Goal: Task Accomplishment & Management: Use online tool/utility

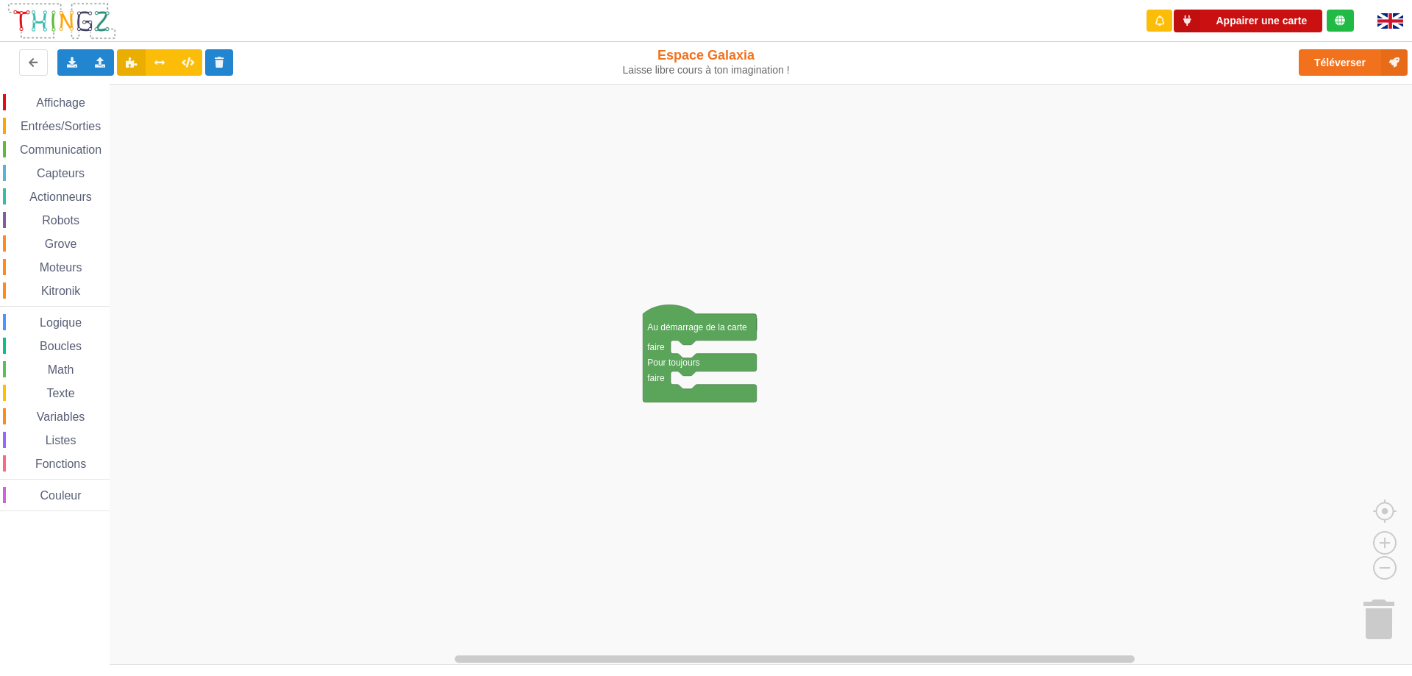
click at [1250, 23] on button "Appairer une carte" at bounding box center [1248, 21] width 149 height 23
click at [63, 149] on span "Communication" at bounding box center [61, 149] width 86 height 13
click at [530, 310] on div "Affichage Entrées/Sorties Communication Capteurs Actionneurs Robots Grove Moteu…" at bounding box center [711, 375] width 1422 height 582
click at [74, 146] on span "Communication" at bounding box center [61, 149] width 86 height 13
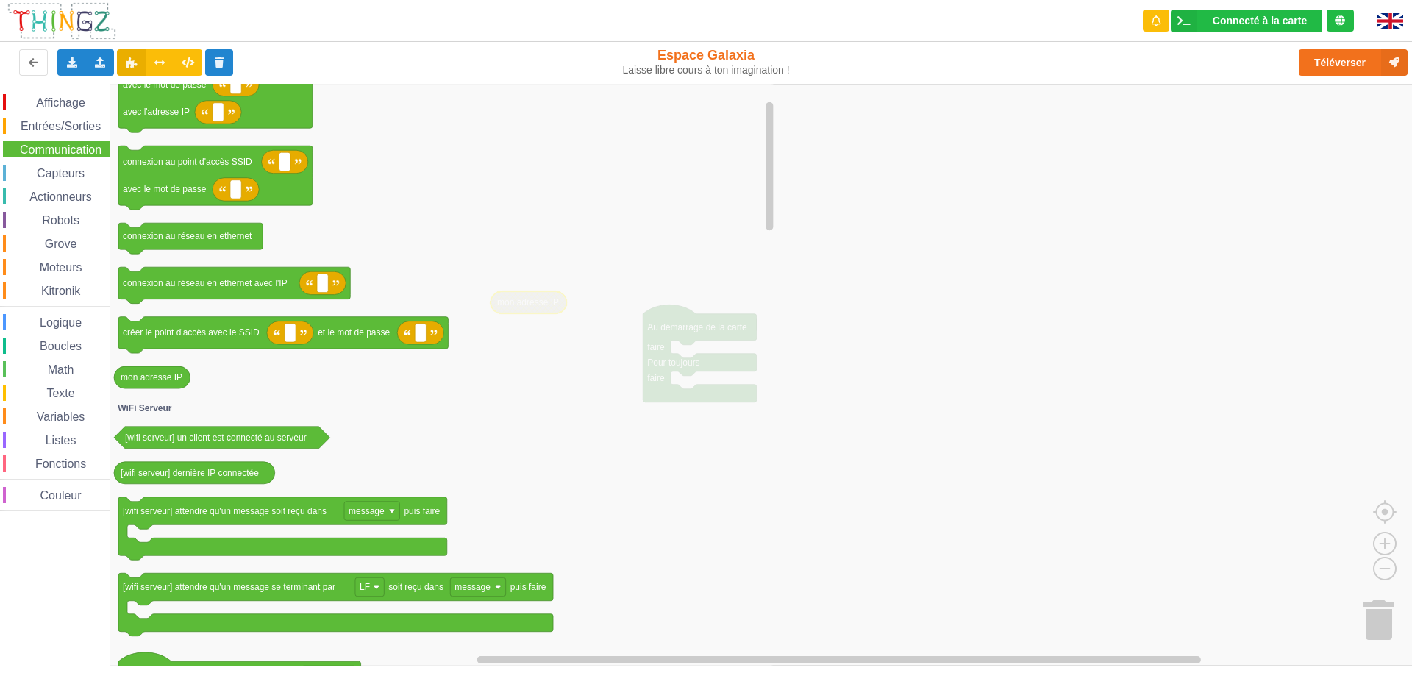
click at [73, 101] on span "Affichage" at bounding box center [60, 102] width 53 height 13
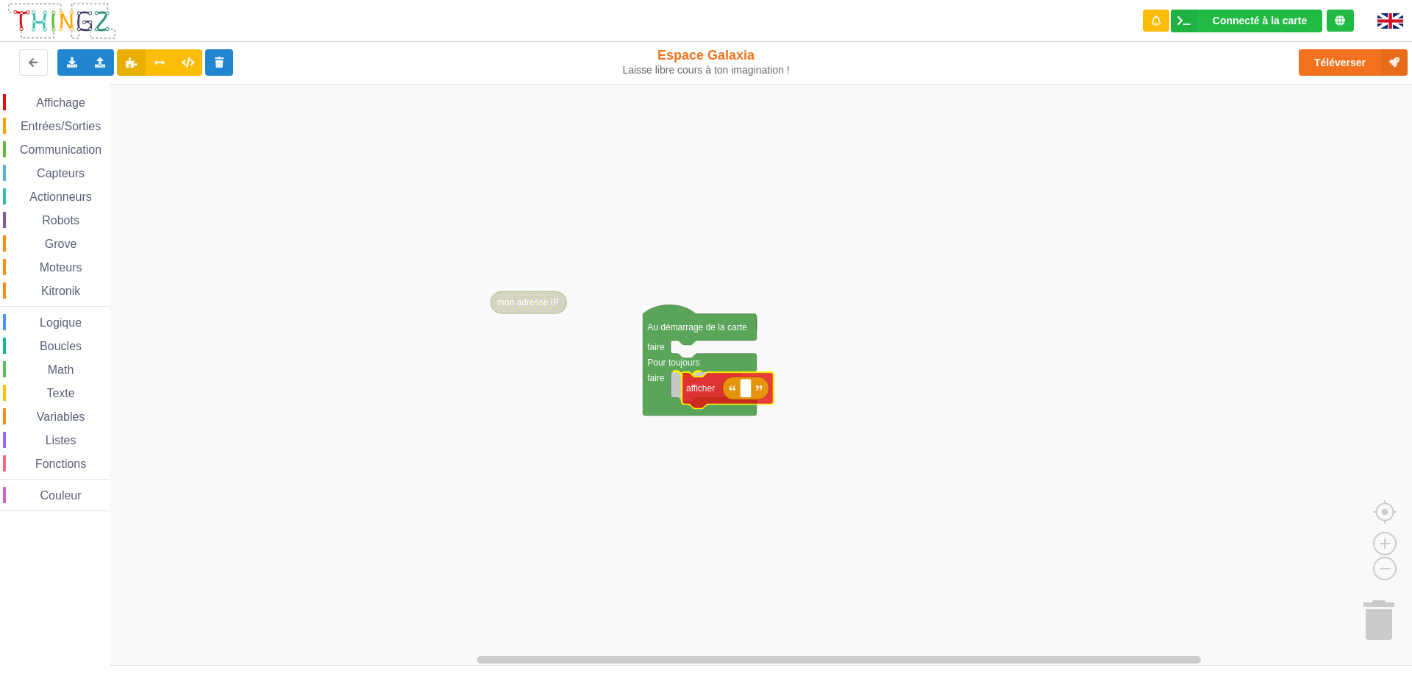
click at [708, 390] on div "Affichage Entrées/Sorties Communication Capteurs Actionneurs Robots Grove Moteu…" at bounding box center [711, 375] width 1422 height 582
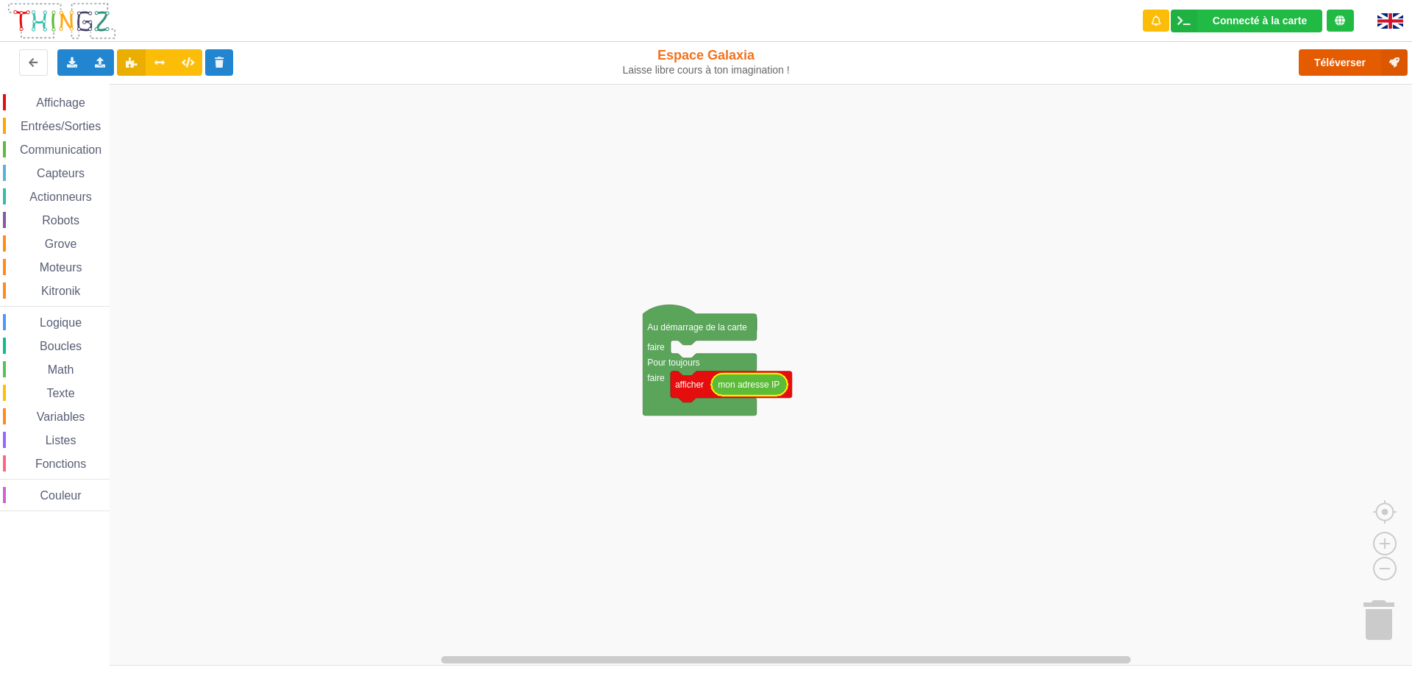
click at [1337, 52] on button "Téléverser" at bounding box center [1353, 62] width 109 height 26
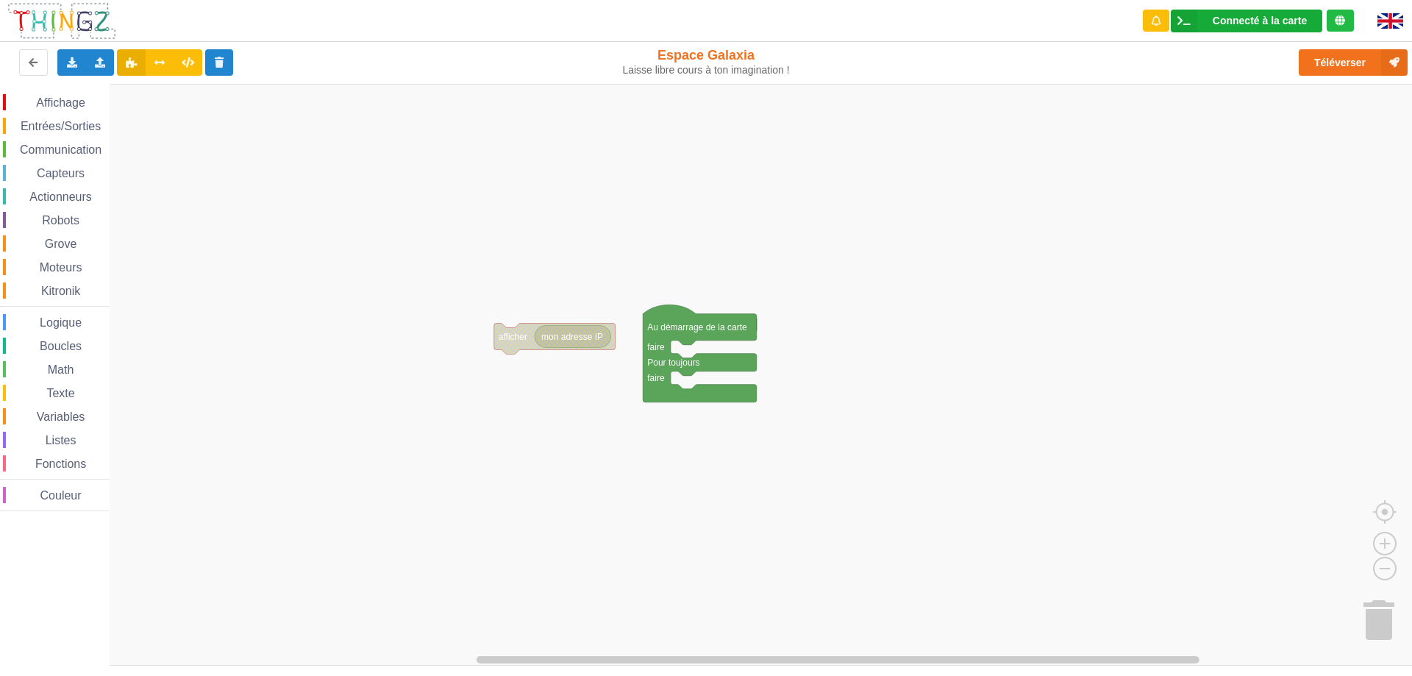
click at [1230, 21] on div "Connecté à la carte" at bounding box center [1260, 20] width 94 height 10
click at [1071, 139] on rect "Espace de travail de Blocky" at bounding box center [711, 375] width 1422 height 582
click at [1332, 23] on div at bounding box center [1340, 21] width 27 height 22
click at [1338, 22] on icon at bounding box center [1340, 20] width 10 height 10
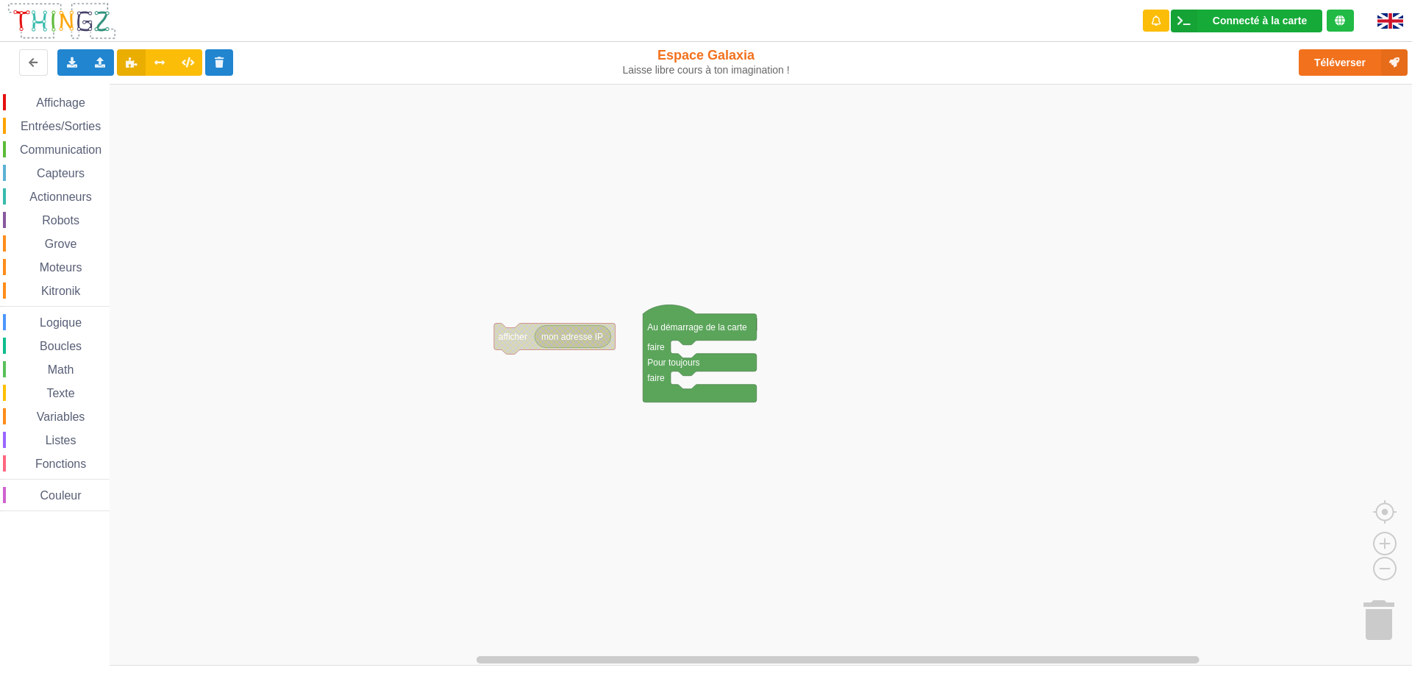
click at [1188, 26] on icon at bounding box center [1184, 21] width 26 height 23
click at [1115, 135] on rect "Espace de travail de Blocky" at bounding box center [711, 375] width 1422 height 582
click at [51, 103] on span "Affichage" at bounding box center [60, 102] width 53 height 13
click at [382, 459] on div "Affichage Entrées/Sorties Communication Capteurs Actionneurs Robots Grove Moteu…" at bounding box center [711, 375] width 1422 height 582
click at [404, 461] on text "img" at bounding box center [410, 457] width 14 height 10
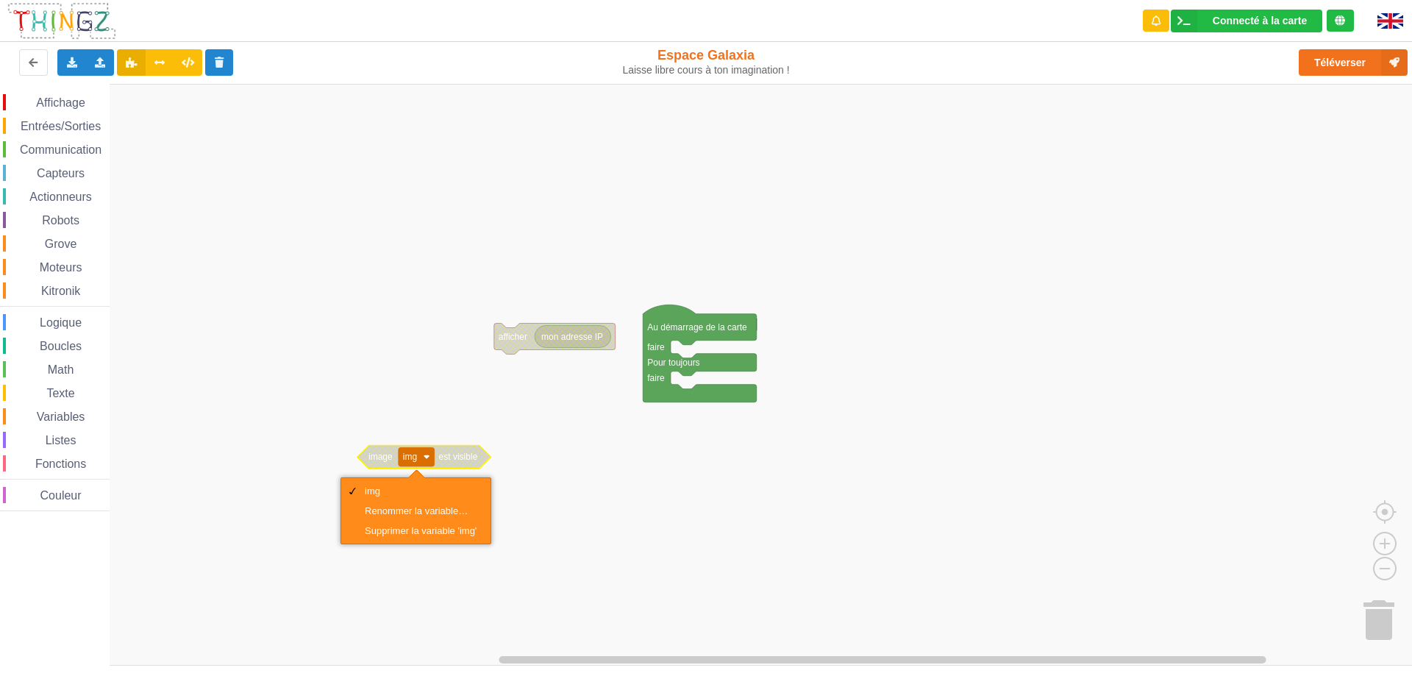
click at [521, 502] on rect "Espace de travail de Blocky" at bounding box center [711, 375] width 1422 height 582
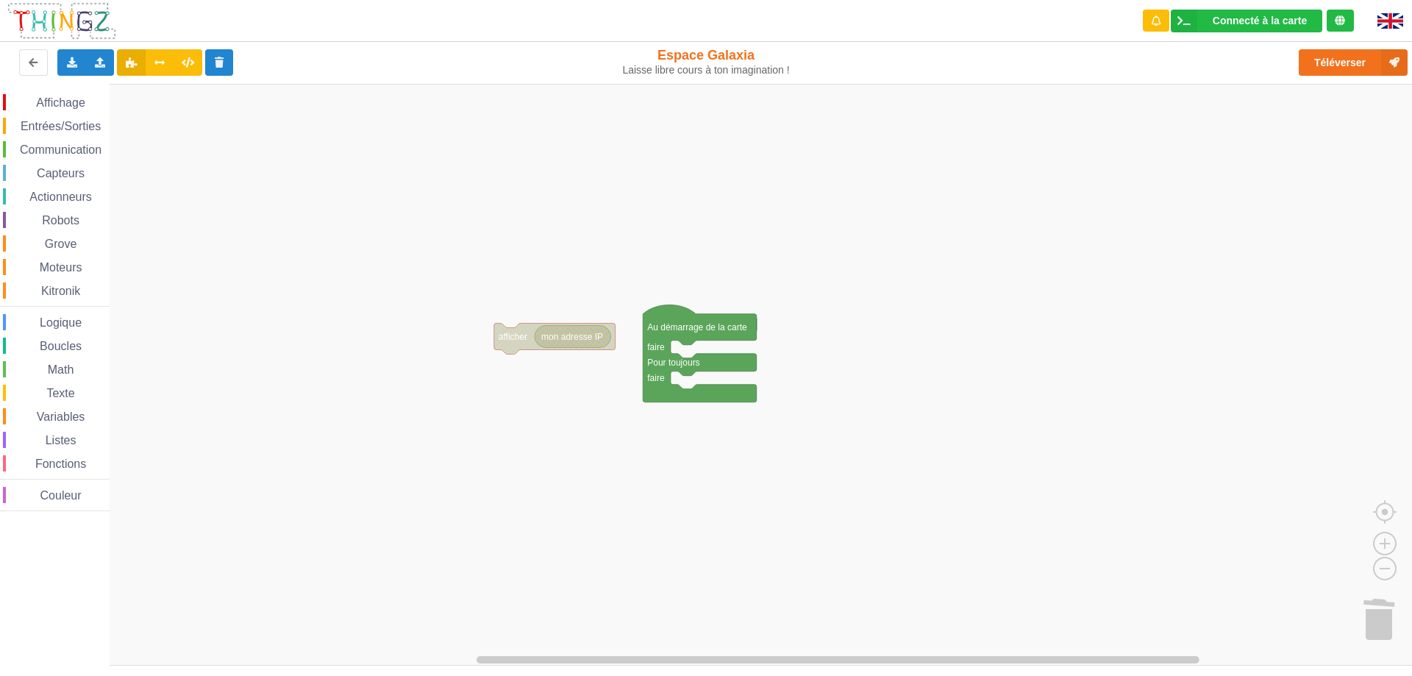
click at [63, 103] on span "Affichage" at bounding box center [60, 102] width 53 height 13
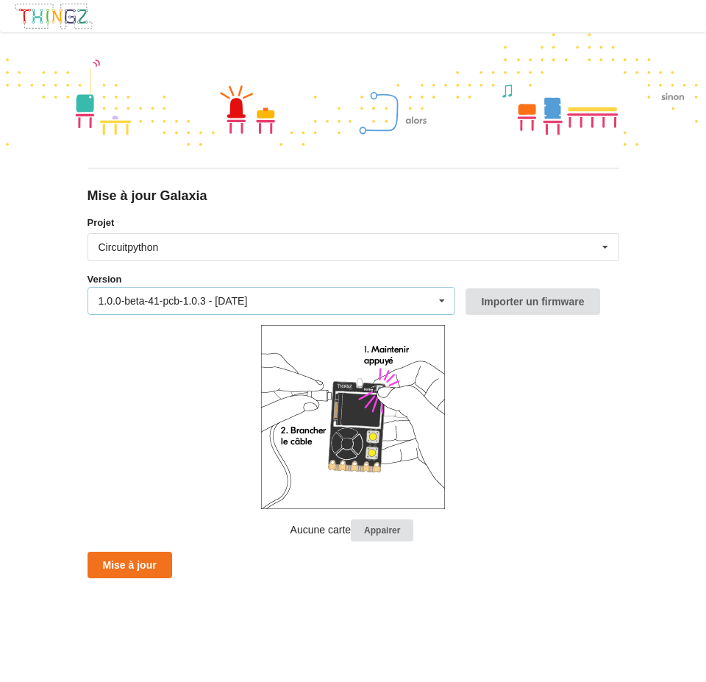
click at [409, 305] on div "1.0.0-beta-41-pcb-1.0.3 - [DATE] 1.0.0-beta-41-pcb-1.0.3 - [DATE] 1.0.0-beta-40…" at bounding box center [272, 301] width 368 height 28
click at [510, 383] on form "Projet Circuitpython Micropython Circuitpython Version 1.0.0-beta-41-pcb-1.0.3 …" at bounding box center [354, 396] width 532 height 363
click at [146, 572] on button "Mise à jour" at bounding box center [130, 565] width 85 height 26
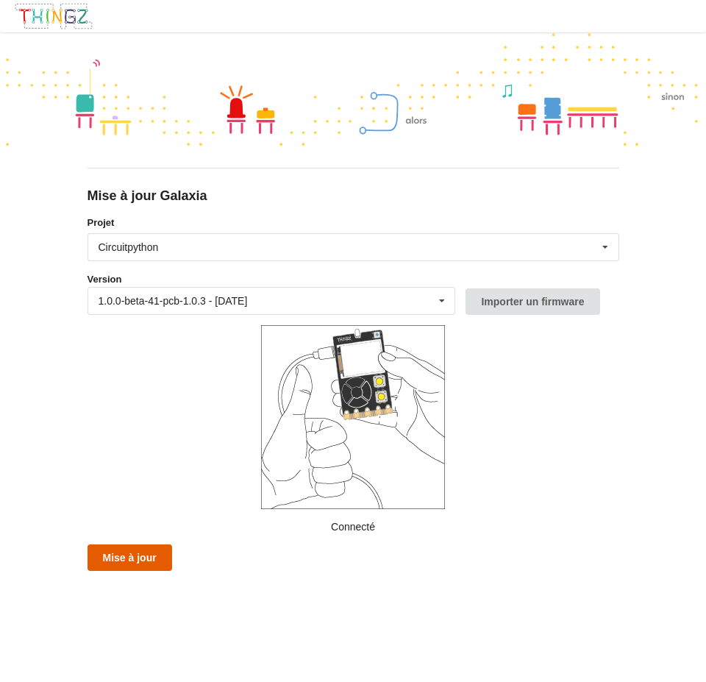
click at [155, 558] on button "Mise à jour" at bounding box center [130, 557] width 85 height 26
click at [151, 552] on button "Mise à jour" at bounding box center [130, 557] width 85 height 26
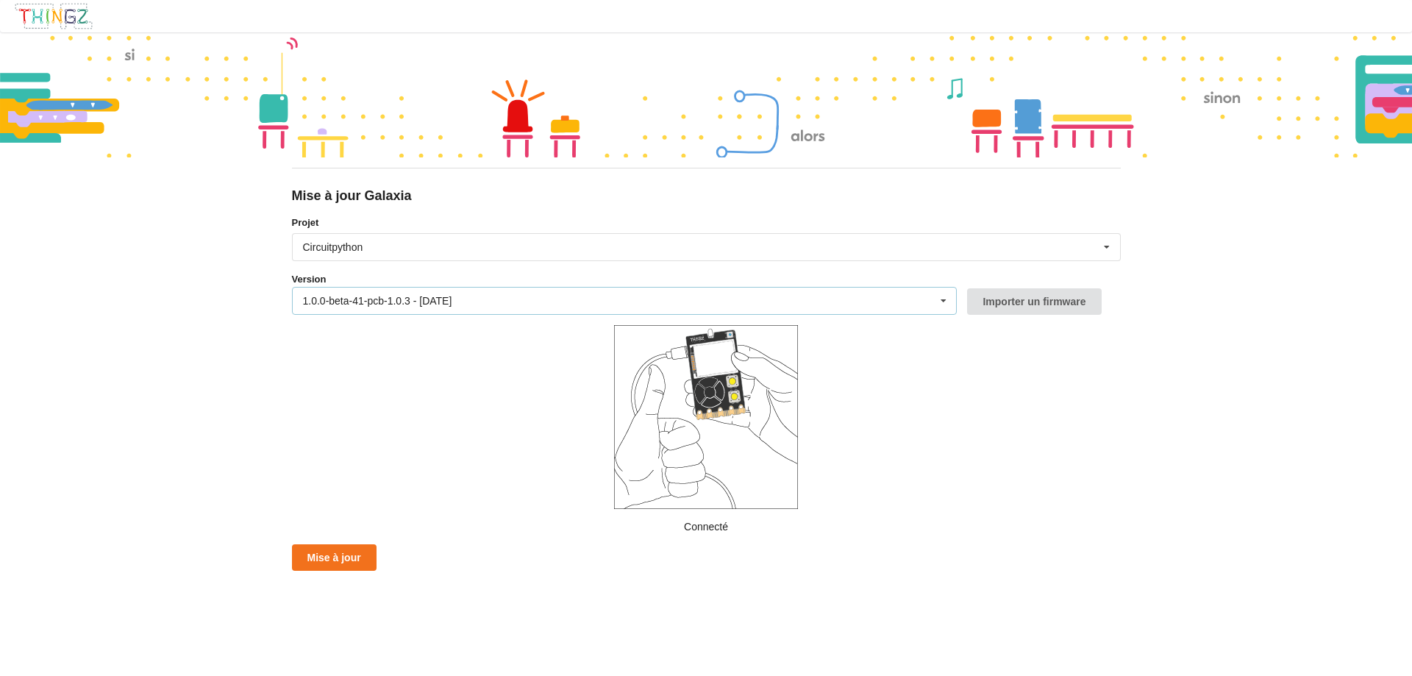
click at [946, 304] on icon at bounding box center [943, 301] width 22 height 27
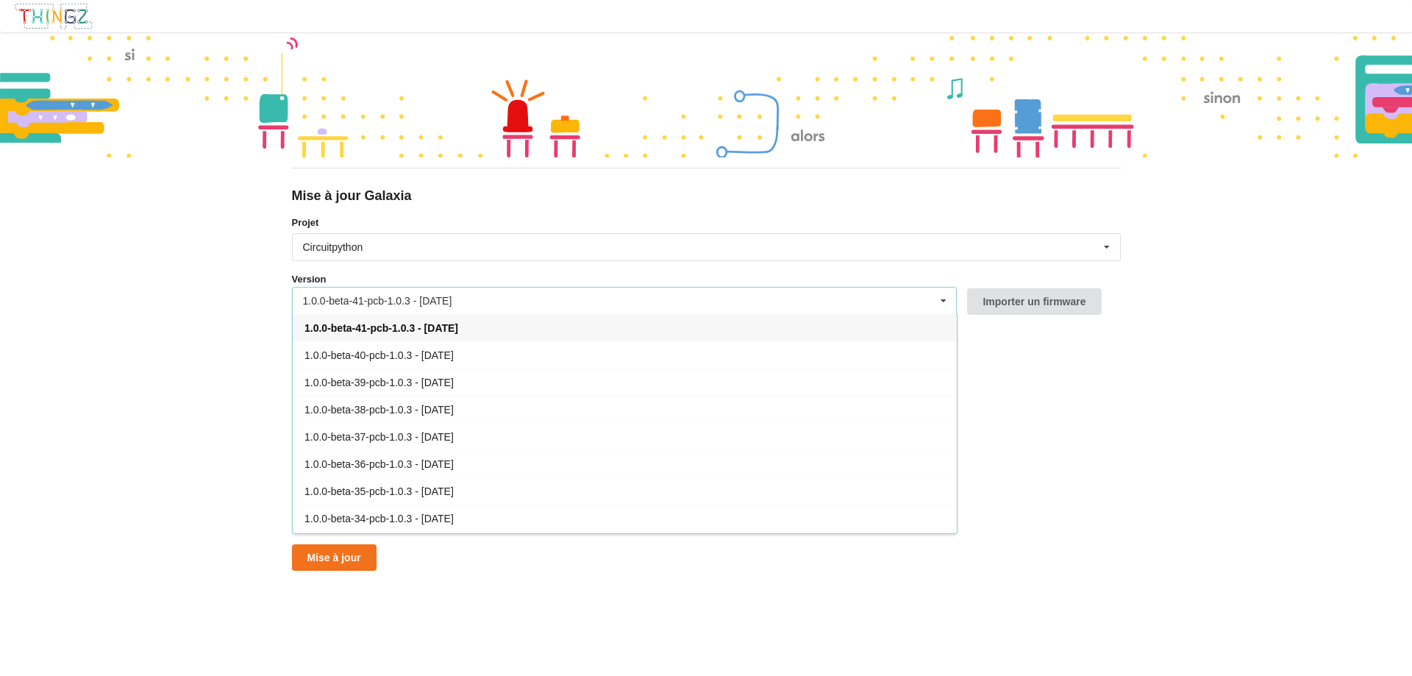
click at [458, 325] on span "1.0.0-beta-41-pcb-1.0.3 - [DATE]" at bounding box center [381, 328] width 154 height 12
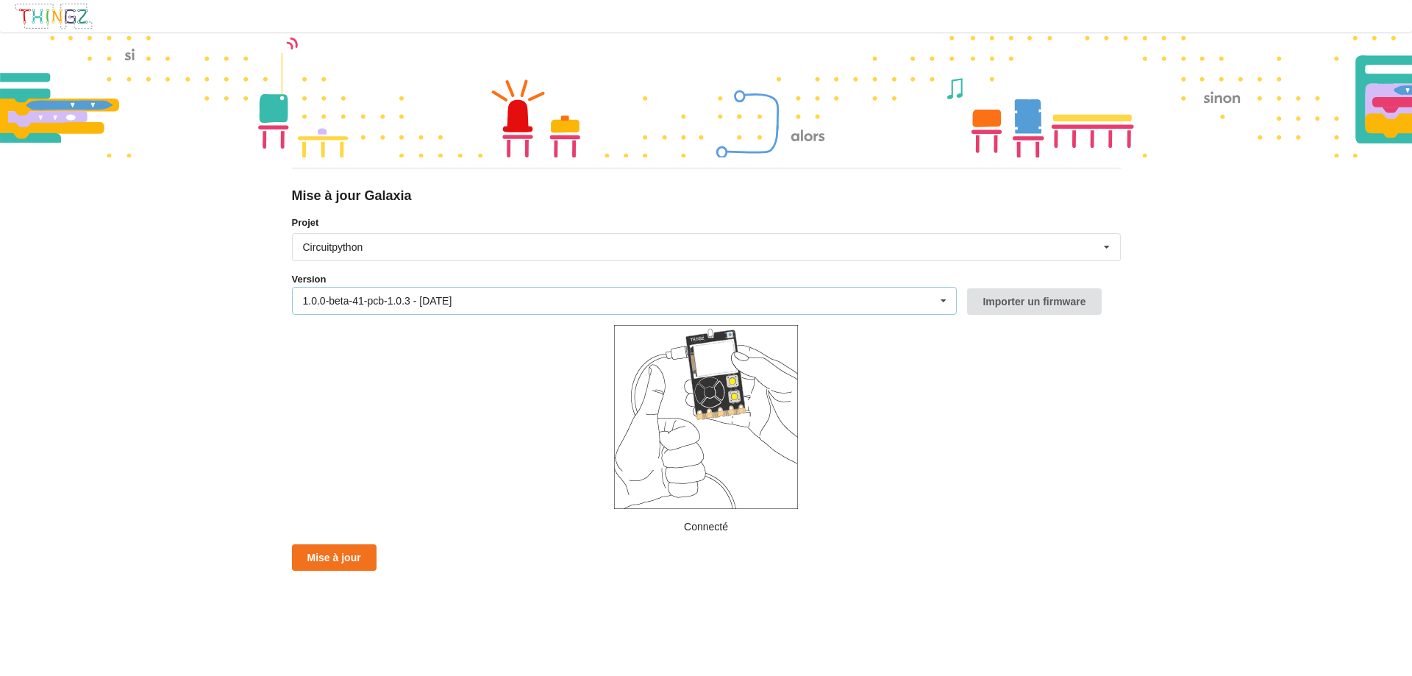
click at [588, 305] on div "1.0.0-beta-41-pcb-1.0.3 - [DATE] 1.0.0-beta-41-pcb-1.0.3 - [DATE] 1.0.0-beta-40…" at bounding box center [625, 301] width 666 height 28
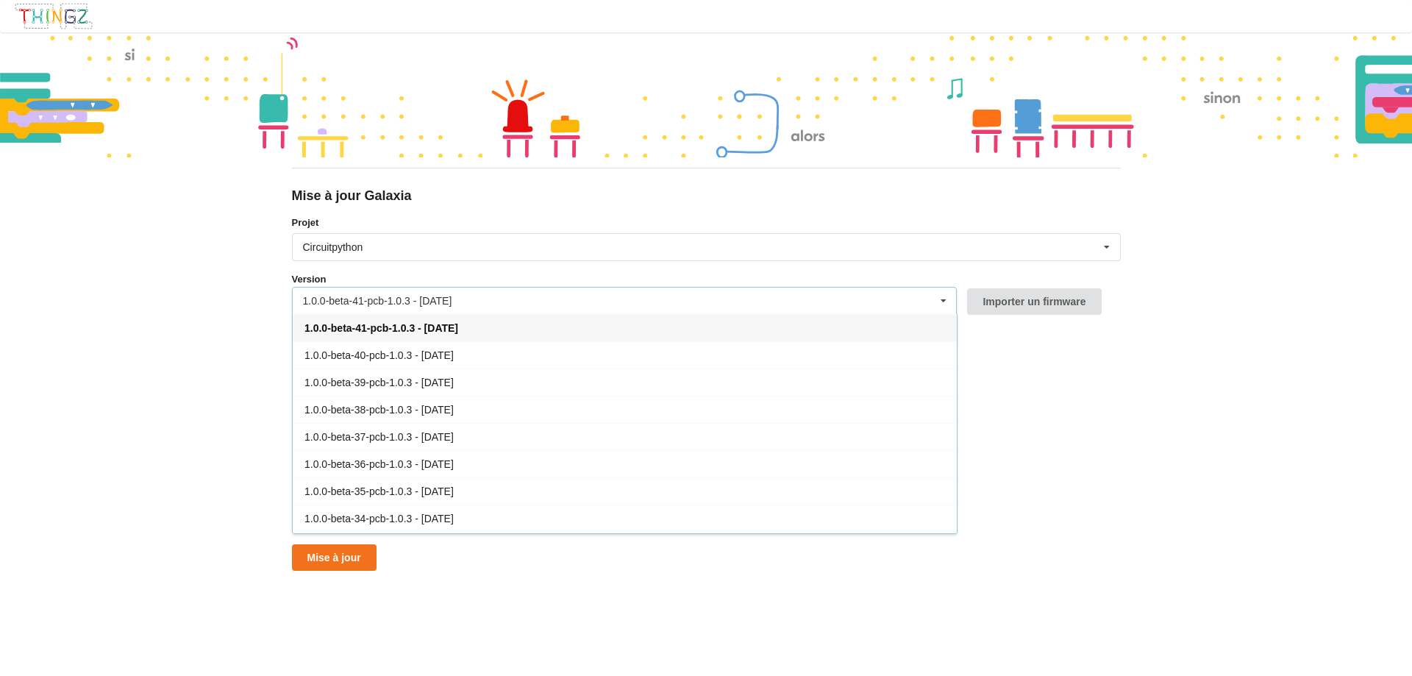
click at [446, 335] on div "1.0.0-beta-41-pcb-1.0.3 - [DATE]" at bounding box center [625, 327] width 664 height 27
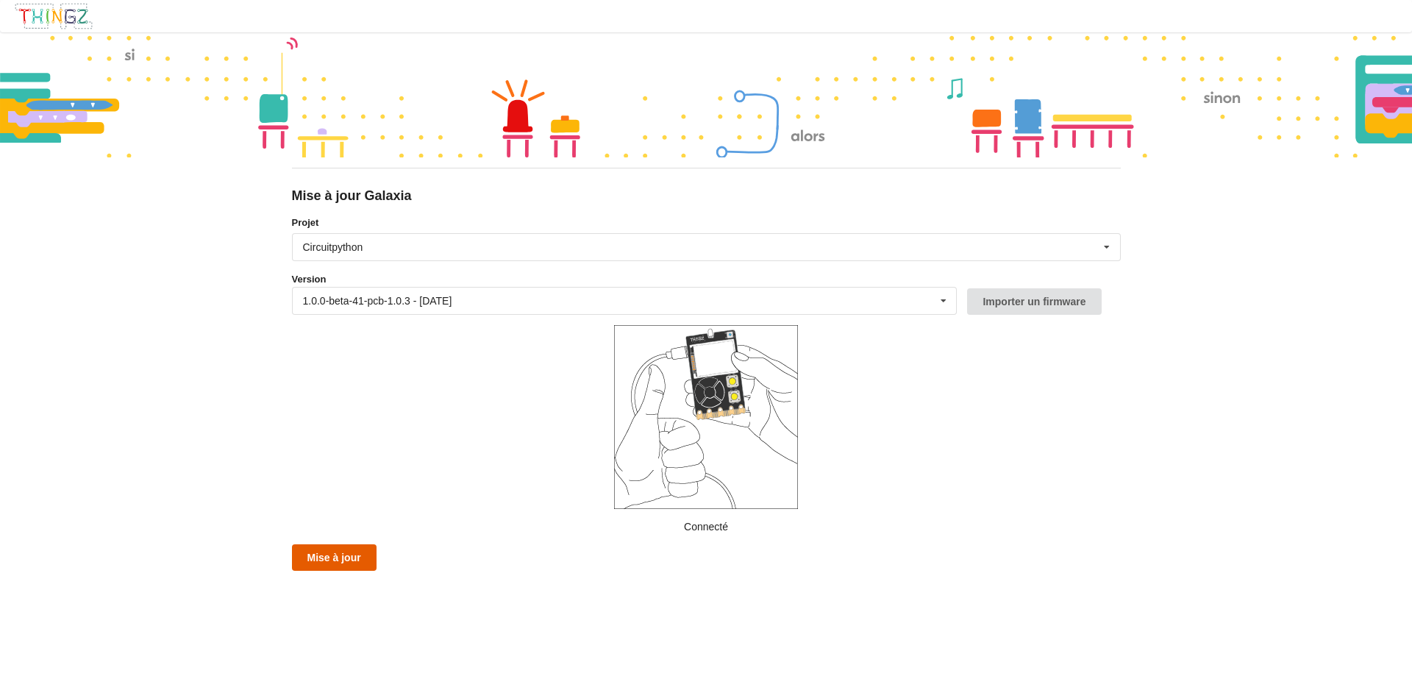
click at [357, 558] on button "Mise à jour" at bounding box center [334, 557] width 85 height 26
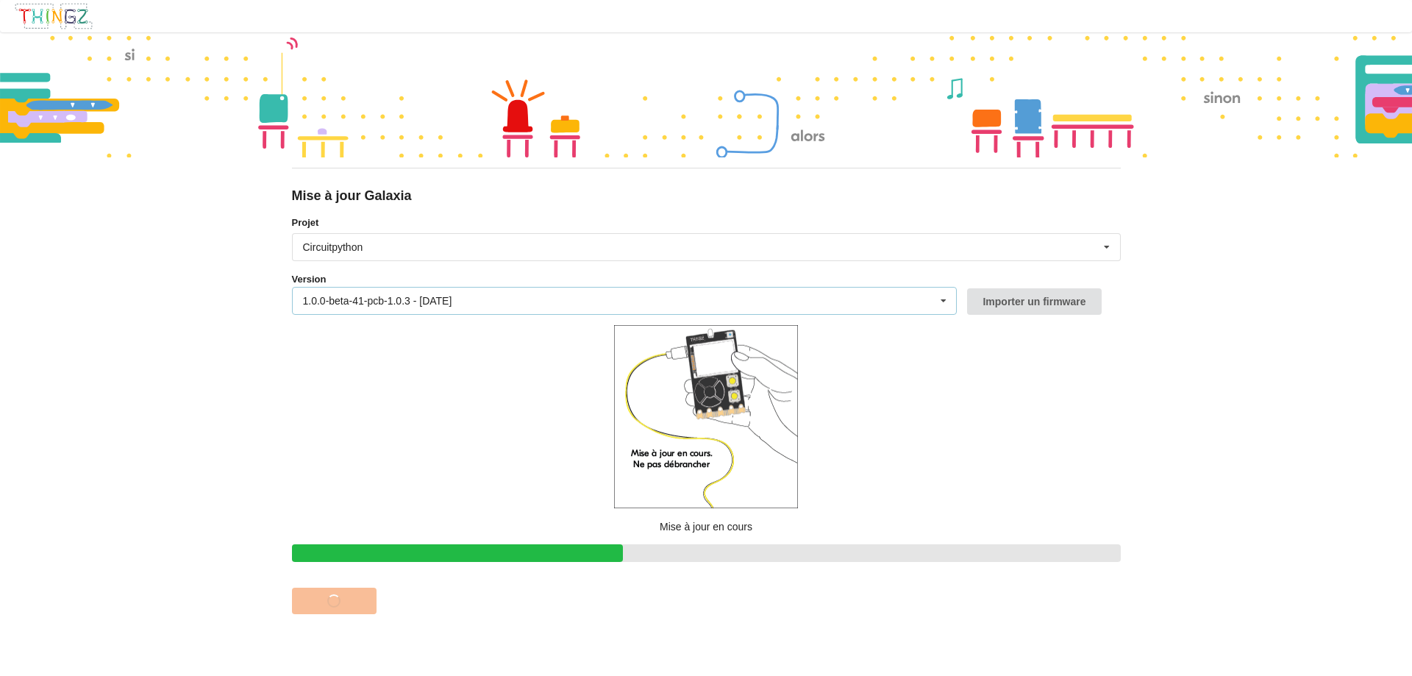
click at [916, 306] on div "1.0.0-beta-41-pcb-1.0.3 - 27/06/2025 1.0.0-beta-41-pcb-1.0.3 - 27/06/2025 1.0.0…" at bounding box center [625, 301] width 666 height 28
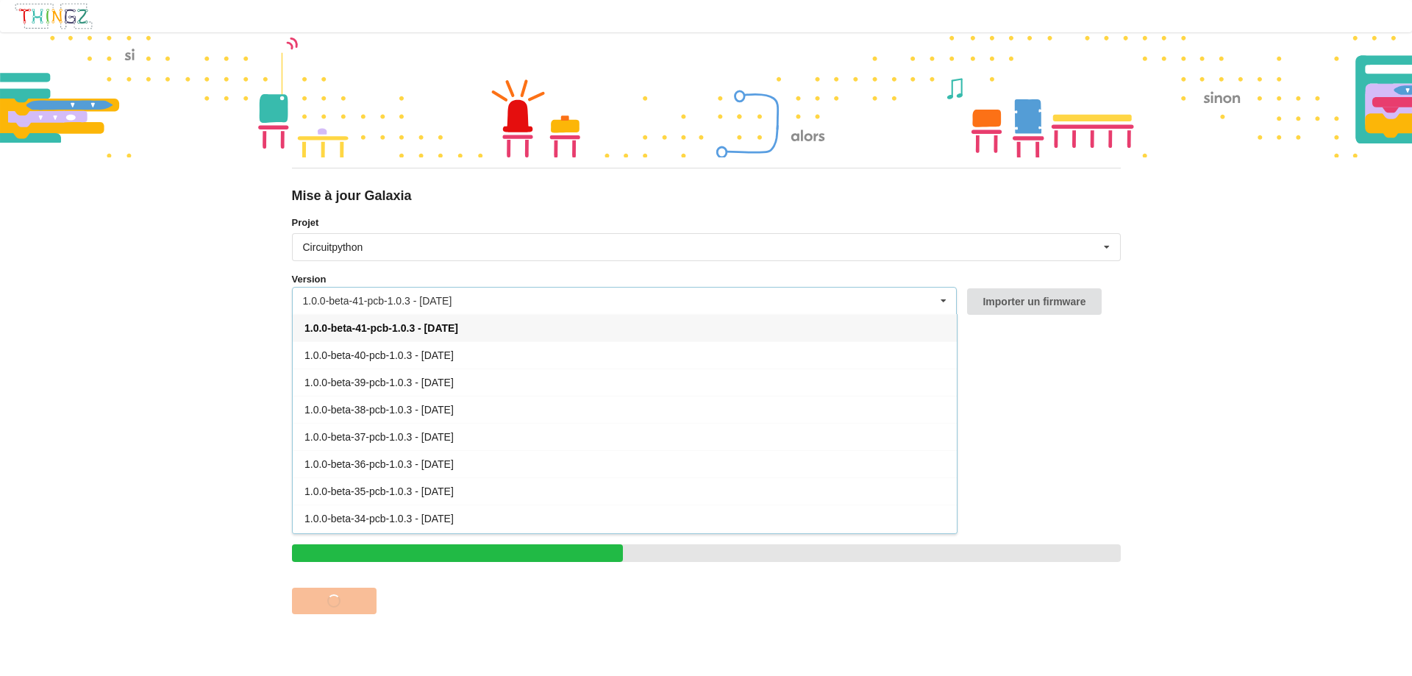
click at [438, 298] on div "1.0.0-beta-41-pcb-1.0.3 - 27/06/2025" at bounding box center [377, 301] width 149 height 10
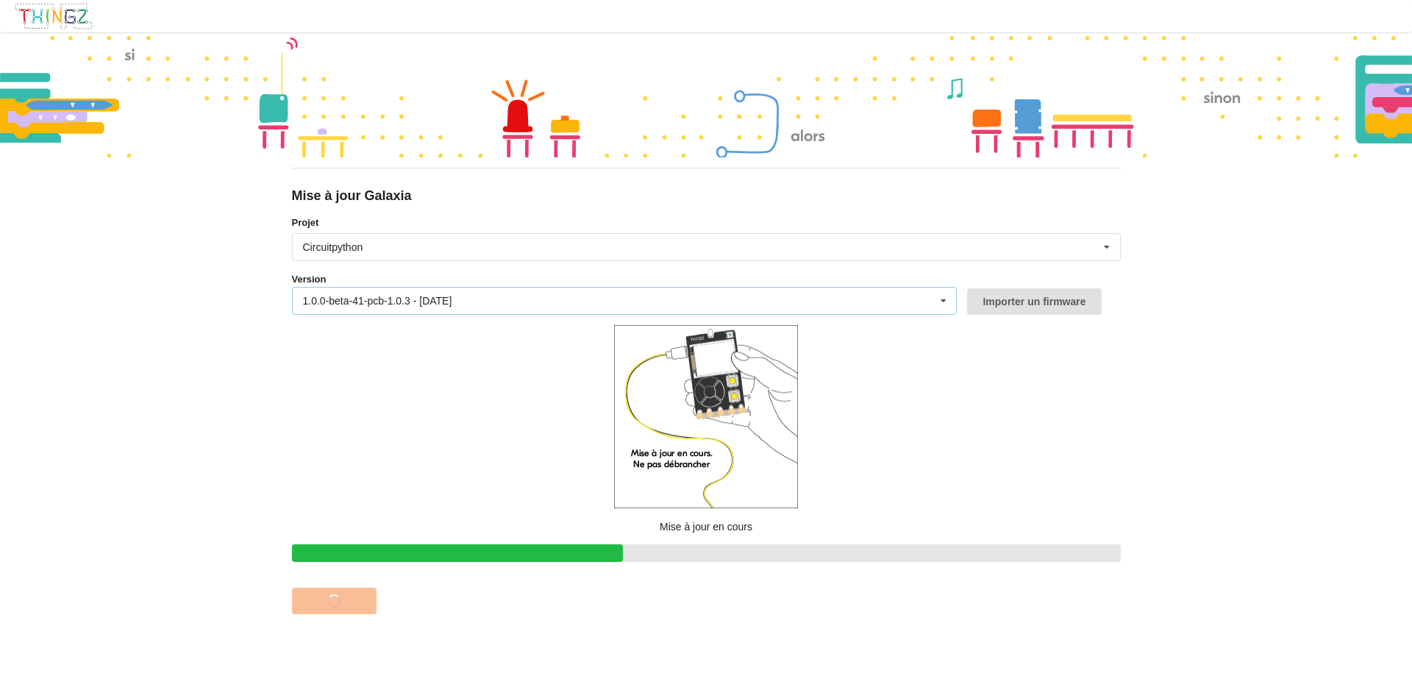
click at [538, 302] on div "1.0.0-beta-41-pcb-1.0.3 - 27/06/2025 1.0.0-beta-41-pcb-1.0.3 - 27/06/2025 1.0.0…" at bounding box center [625, 301] width 666 height 28
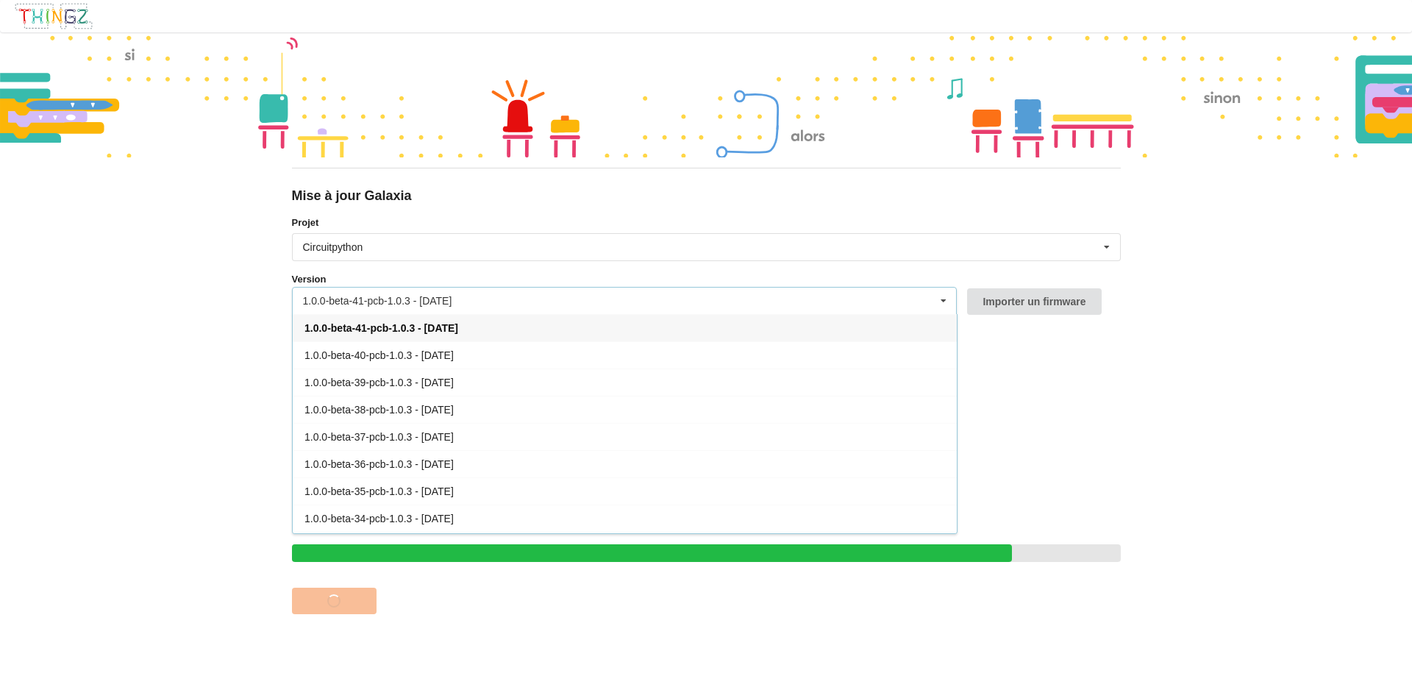
click at [210, 312] on div "Mise à jour Galaxia Projet Circuitpython Micropython Circuitpython Version 1.0.…" at bounding box center [706, 338] width 1412 height 676
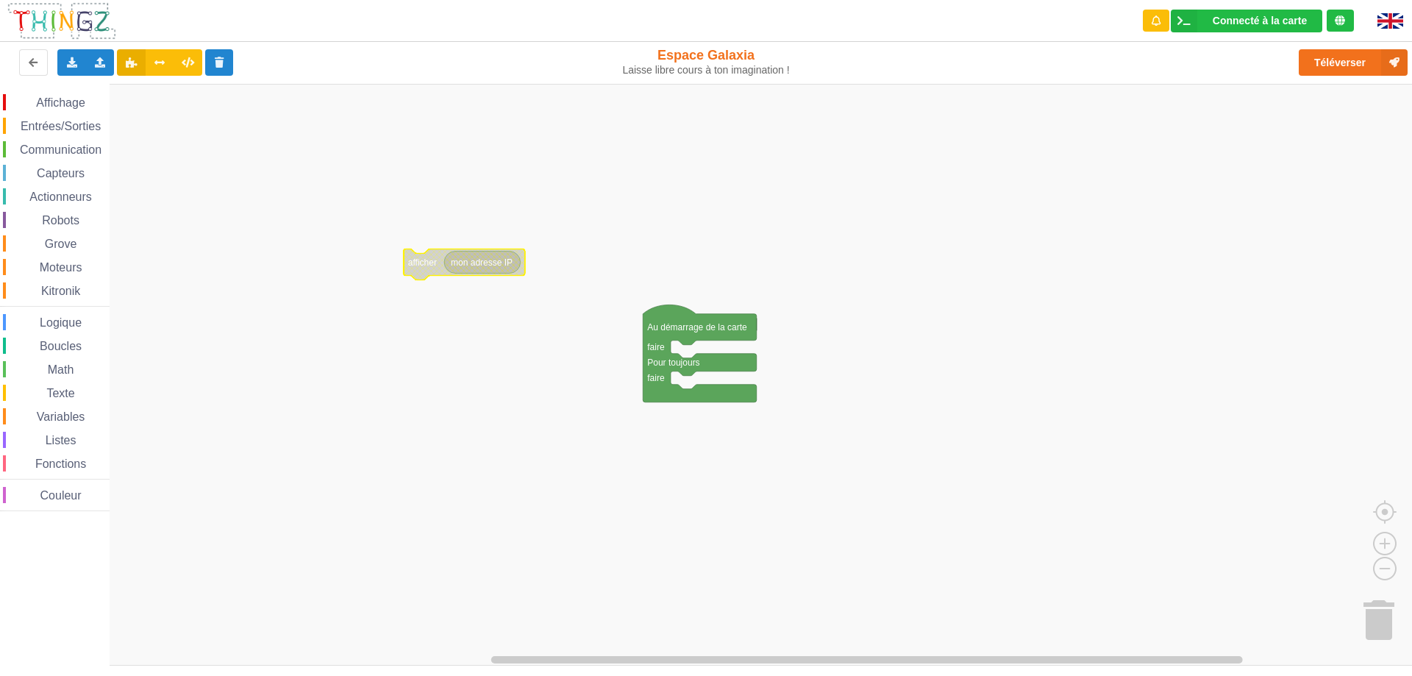
click at [76, 124] on span "Entrées/Sorties" at bounding box center [60, 126] width 85 height 13
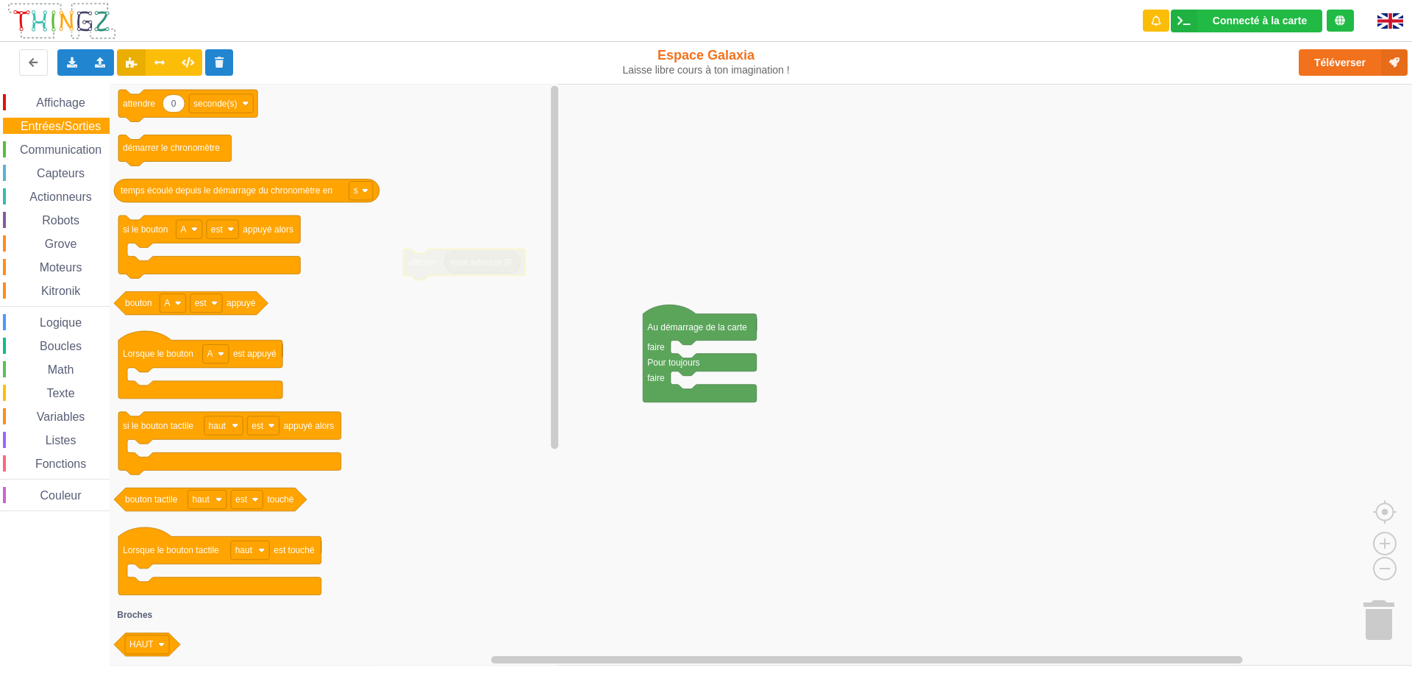
click at [74, 100] on span "Affichage" at bounding box center [60, 102] width 53 height 13
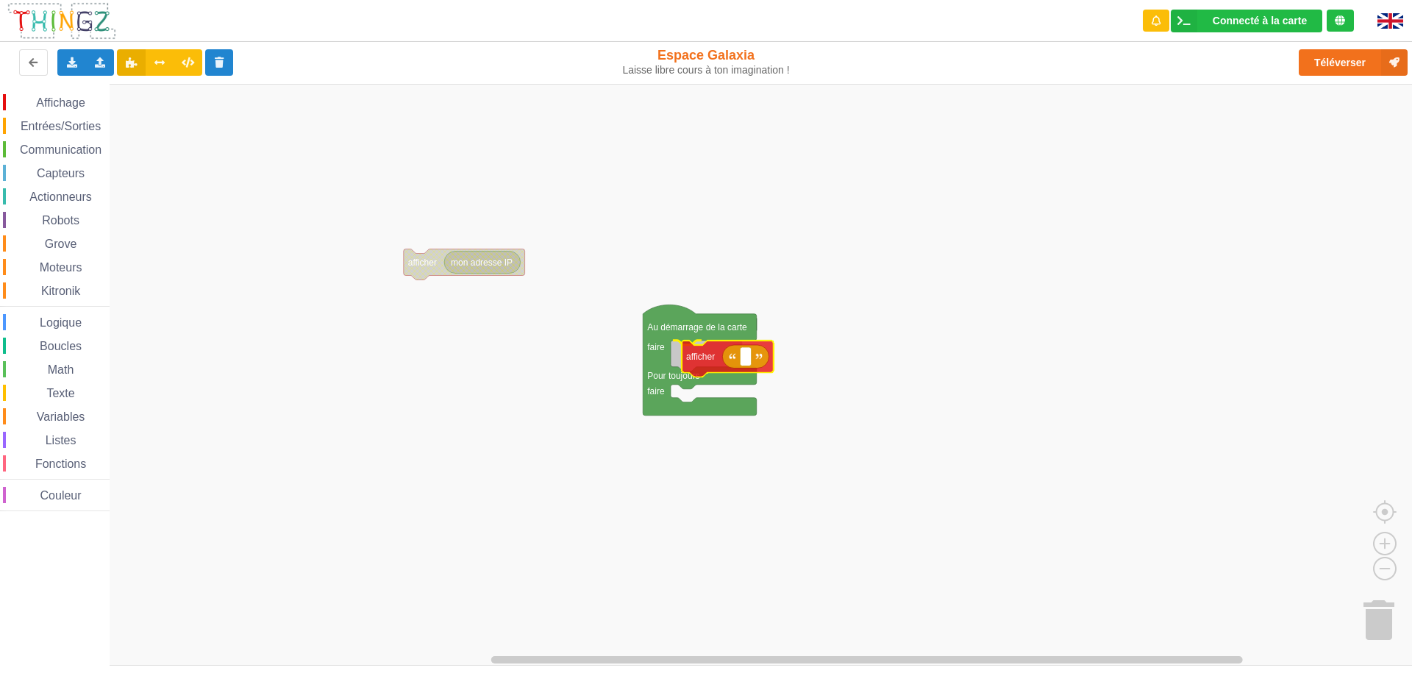
click at [688, 358] on div "Affichage Entrées/Sorties Communication Capteurs Actionneurs Robots Grove Moteu…" at bounding box center [711, 375] width 1422 height 582
click at [52, 104] on span "Affichage" at bounding box center [60, 102] width 53 height 13
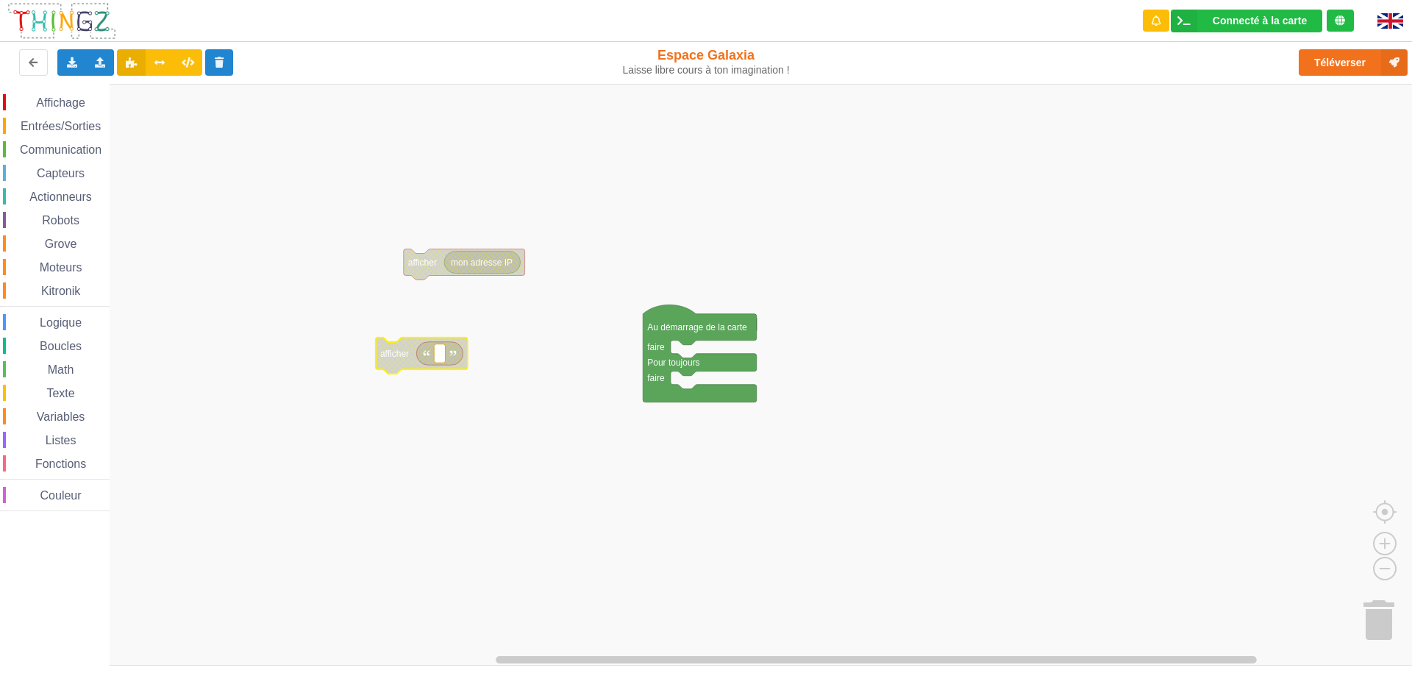
click at [71, 103] on span "Affichage" at bounding box center [60, 102] width 53 height 13
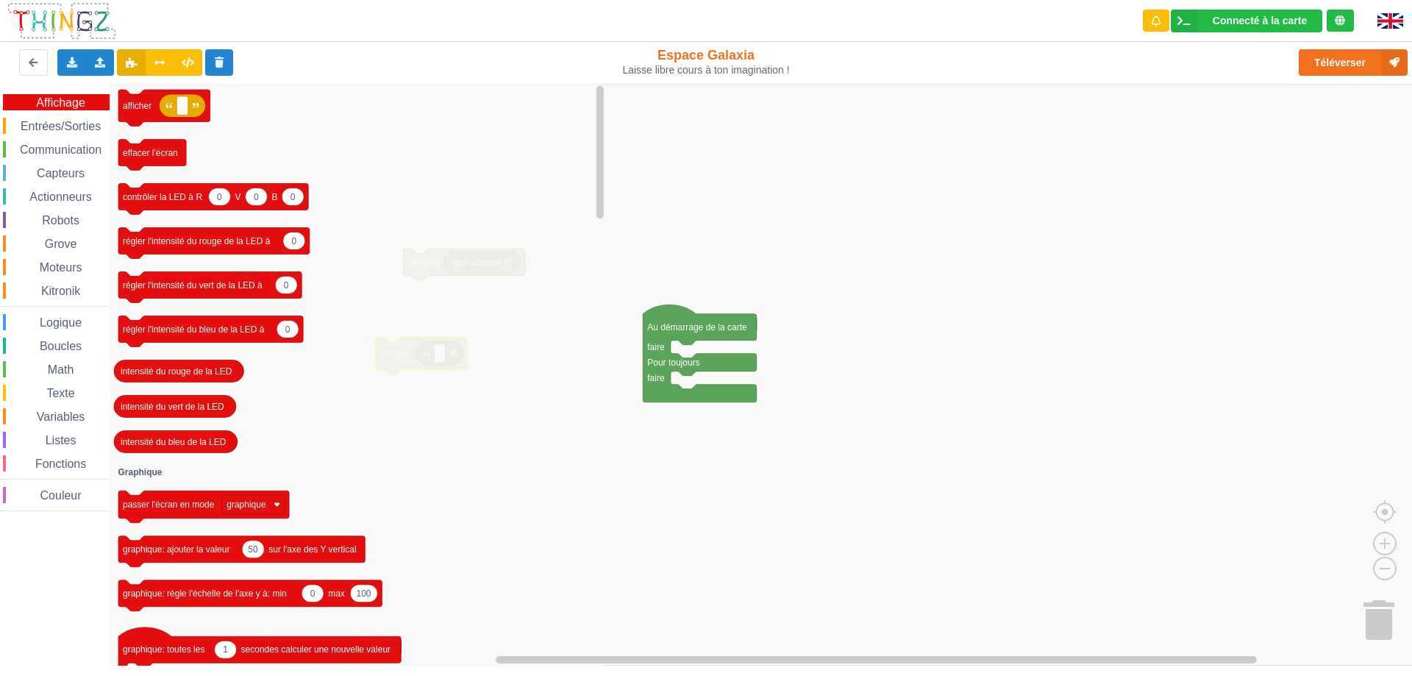
click at [57, 122] on span "Entrées/Sorties" at bounding box center [60, 126] width 85 height 13
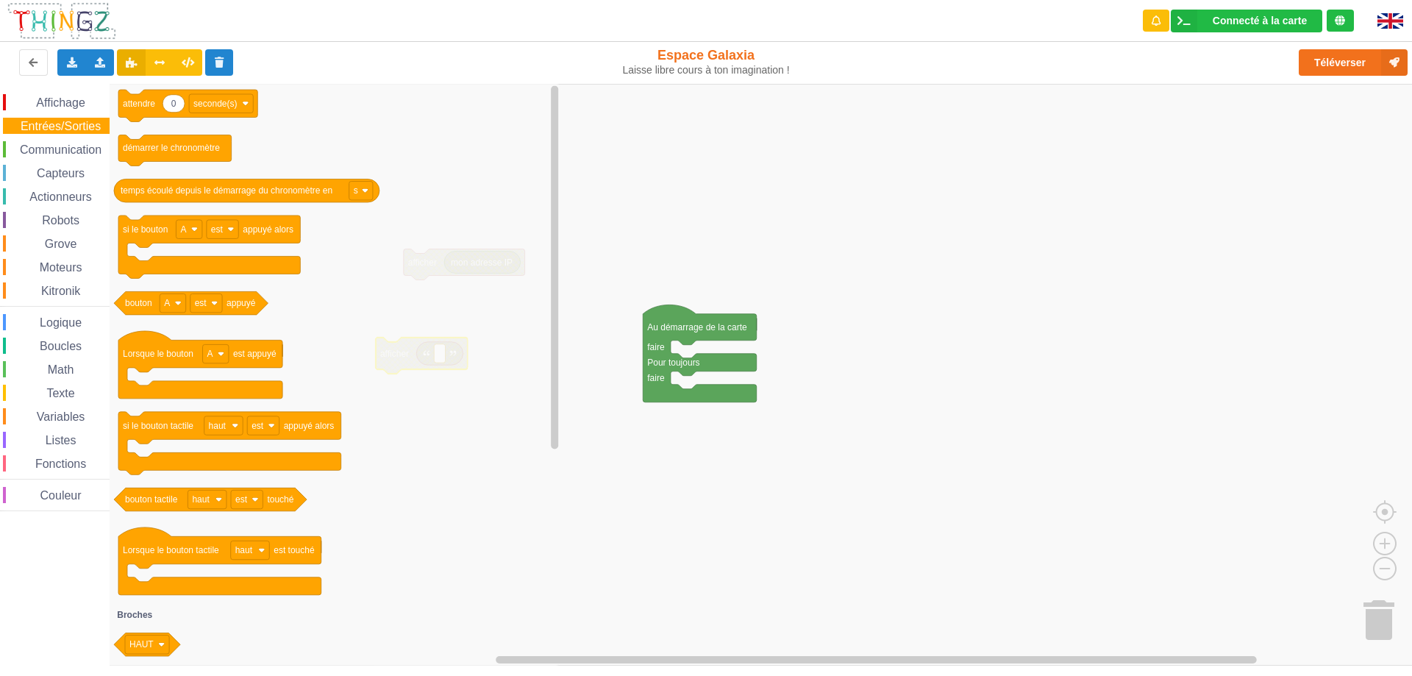
click at [57, 103] on span "Affichage" at bounding box center [60, 102] width 53 height 13
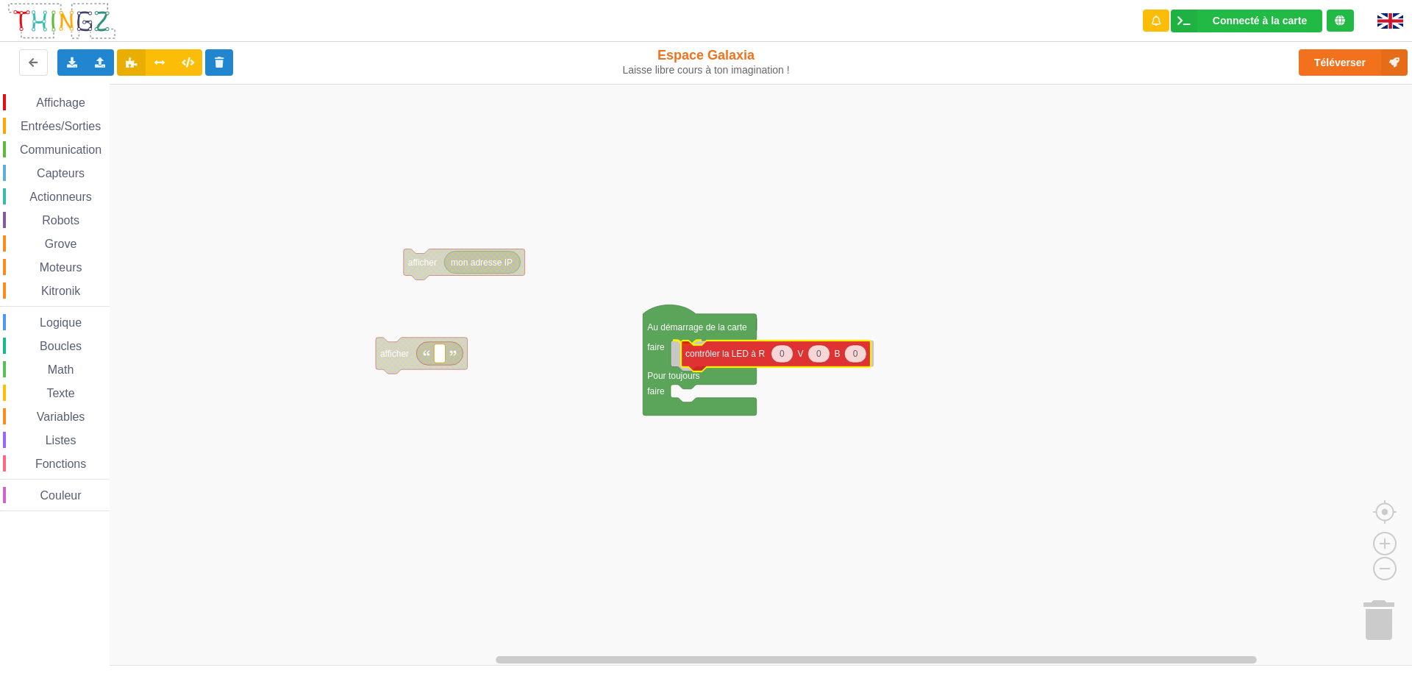
click at [718, 356] on div "Affichage Entrées/Sorties Communication Capteurs Actionneurs Robots Grove Moteu…" at bounding box center [711, 375] width 1422 height 582
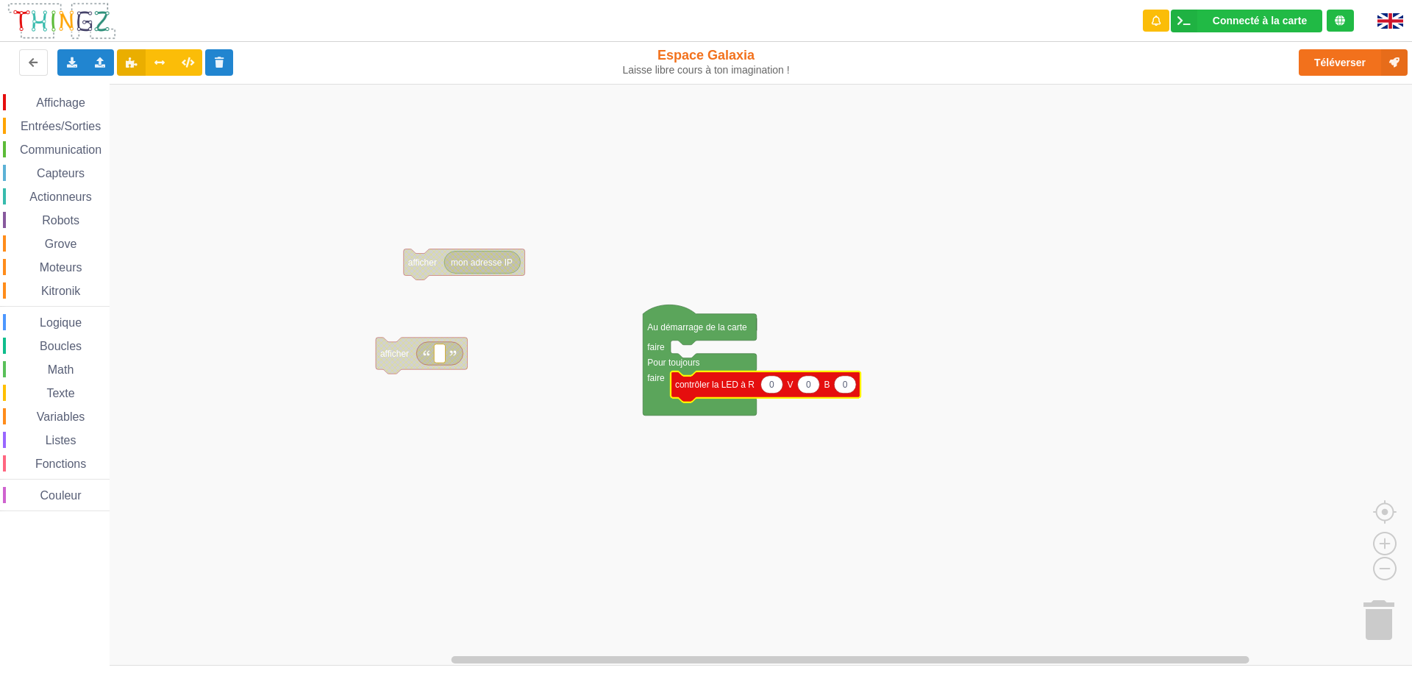
click at [770, 382] on text "0" at bounding box center [771, 384] width 5 height 10
type input "250"
click at [1340, 67] on button "Téléverser" at bounding box center [1353, 62] width 109 height 26
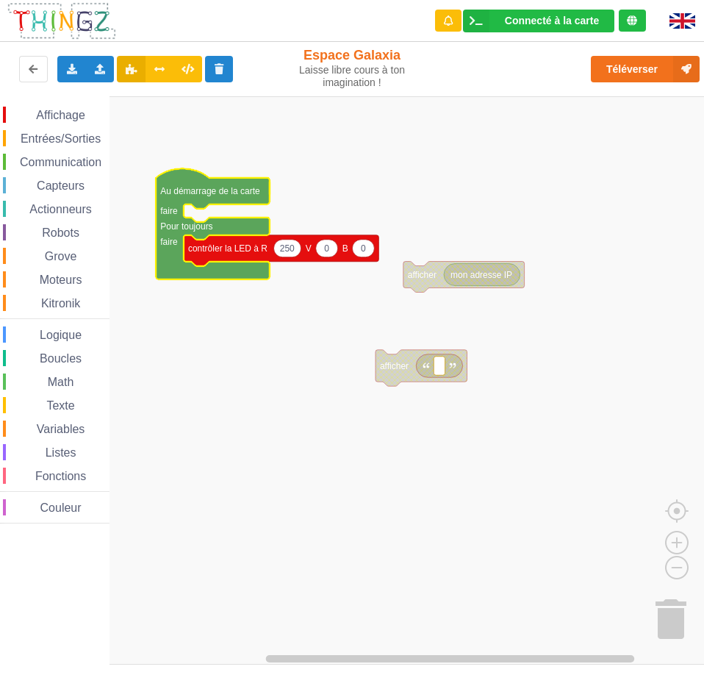
click at [73, 158] on span "Communication" at bounding box center [61, 162] width 86 height 13
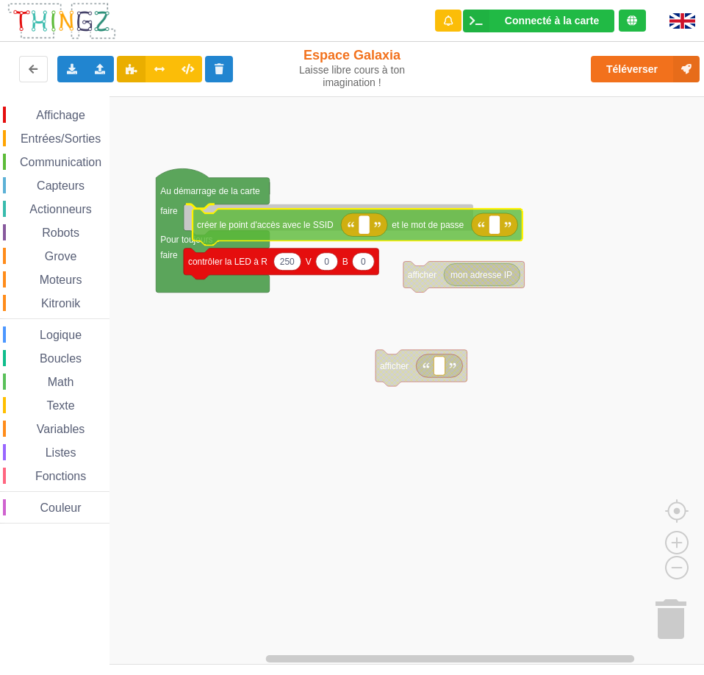
click at [267, 228] on div "Affichage Entrées/Sorties Communication Capteurs Actionneurs Robots Grove Moteu…" at bounding box center [357, 380] width 715 height 568
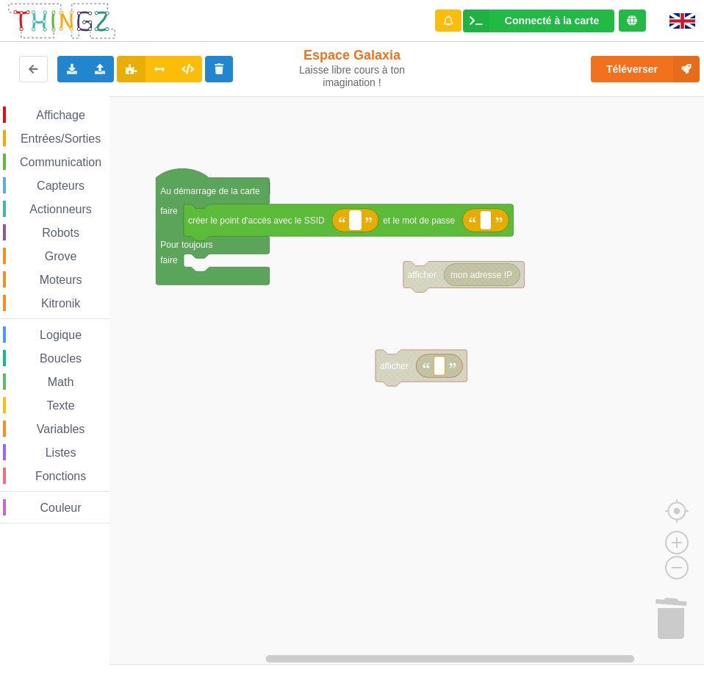
click at [351, 221] on rect "Espace de travail de Blocky" at bounding box center [355, 219] width 11 height 19
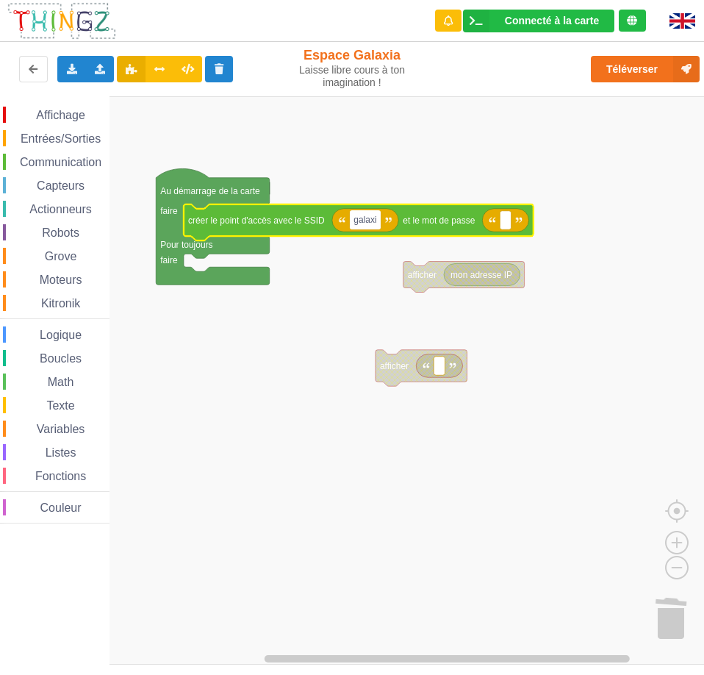
type input "galaxia"
click at [75, 163] on span "Communication" at bounding box center [61, 162] width 86 height 13
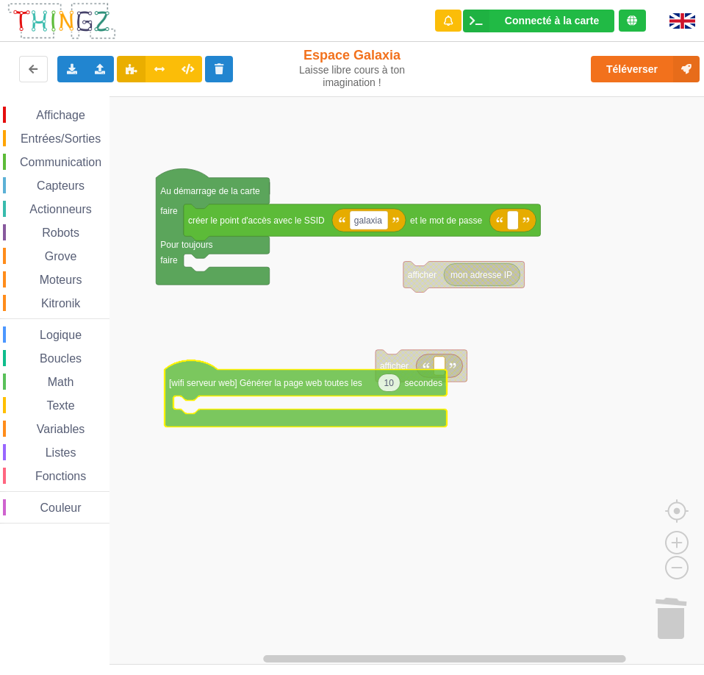
click at [228, 383] on div "Affichage Entrées/Sorties Communication Capteurs Actionneurs Robots Grove Moteu…" at bounding box center [357, 380] width 715 height 568
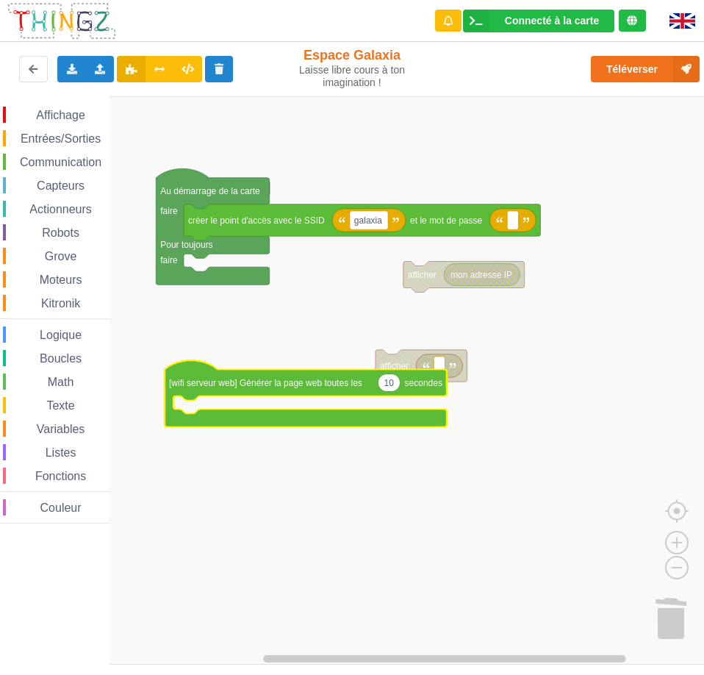
click at [70, 167] on span "Communication" at bounding box center [61, 162] width 86 height 13
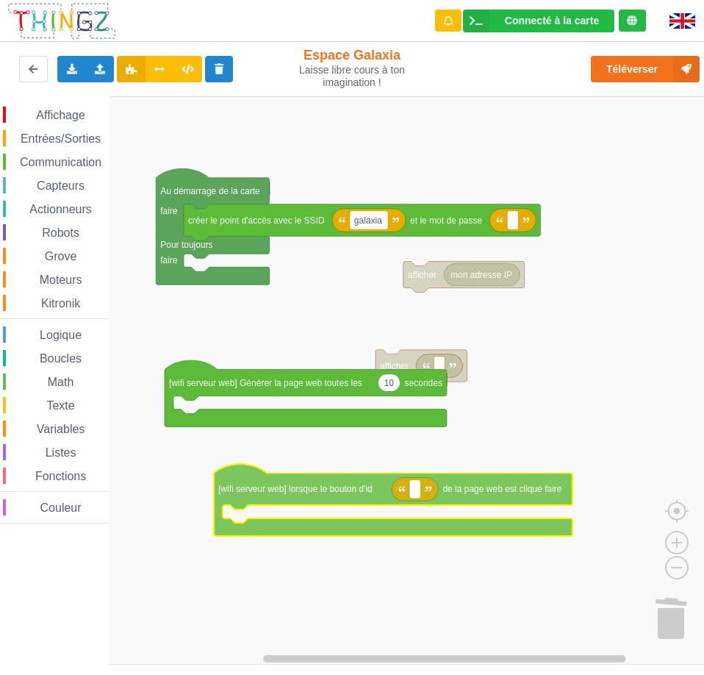
click at [336, 496] on div "Affichage Entrées/Sorties Communication Capteurs Actionneurs Robots Grove Moteu…" at bounding box center [357, 380] width 715 height 568
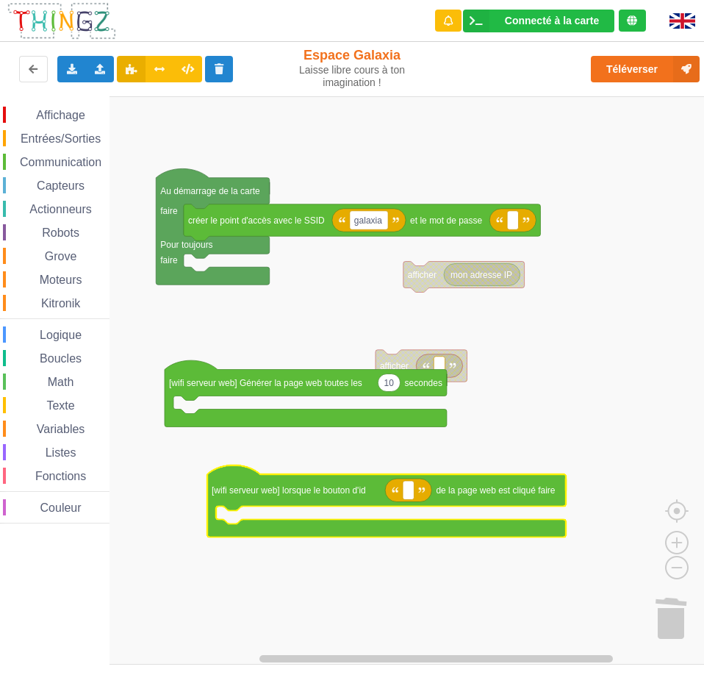
click at [76, 159] on span "Communication" at bounding box center [61, 162] width 86 height 13
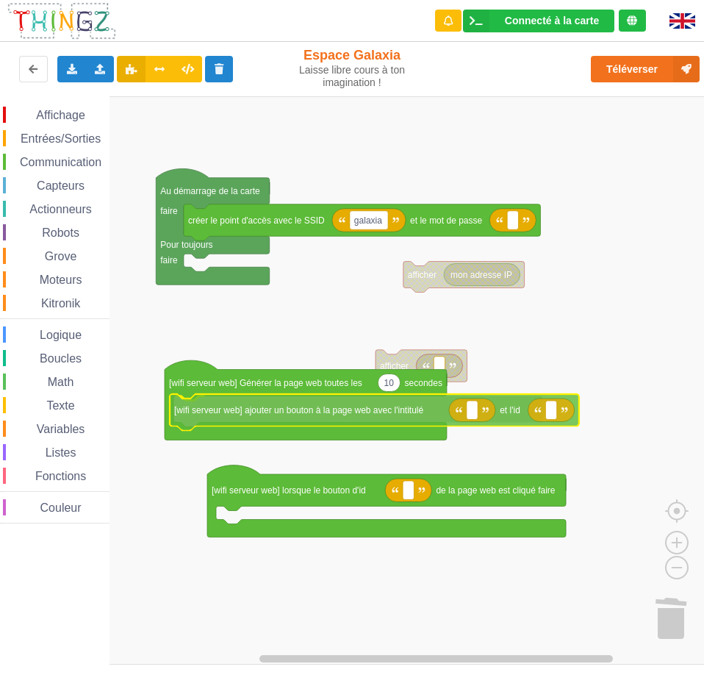
click at [343, 415] on div "Affichage Entrées/Sorties Communication Capteurs Actionneurs Robots Grove Moteu…" at bounding box center [357, 380] width 715 height 568
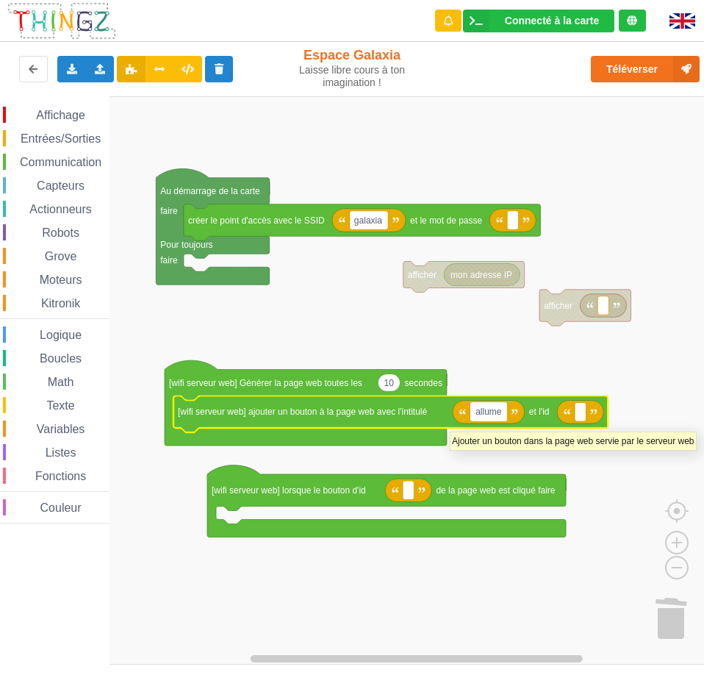
type input "allumer"
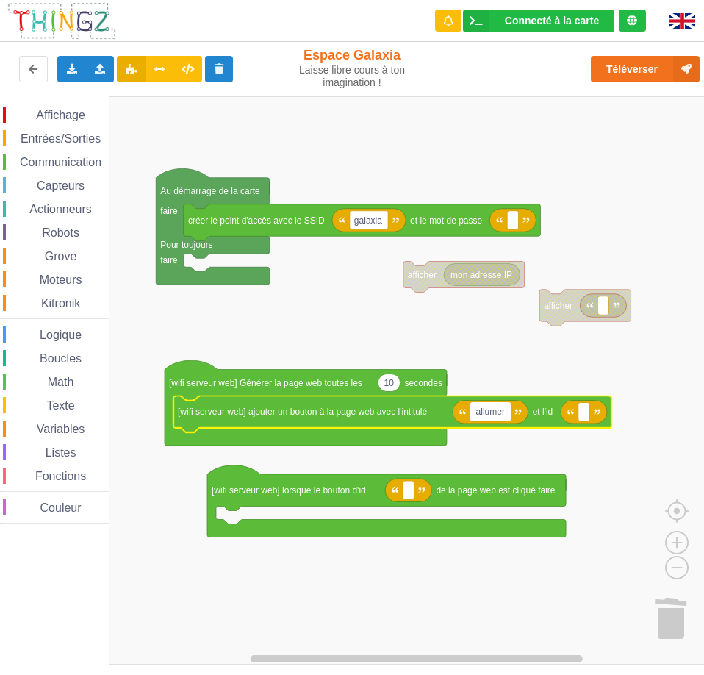
click at [558, 416] on icon "Espace de travail de Blocky" at bounding box center [393, 414] width 438 height 37
click at [581, 414] on rect "Espace de travail de Blocky" at bounding box center [584, 411] width 11 height 19
type input "on"
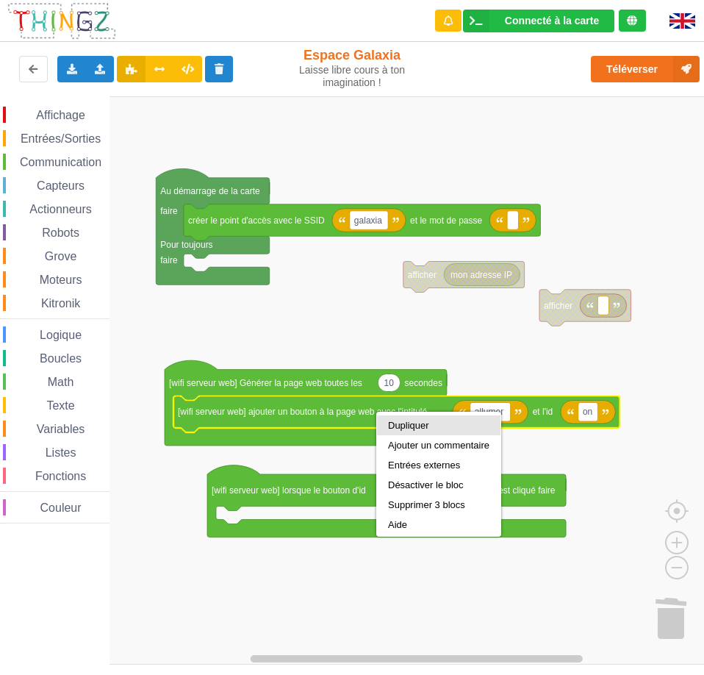
click at [406, 425] on div "Dupliquer" at bounding box center [438, 425] width 101 height 11
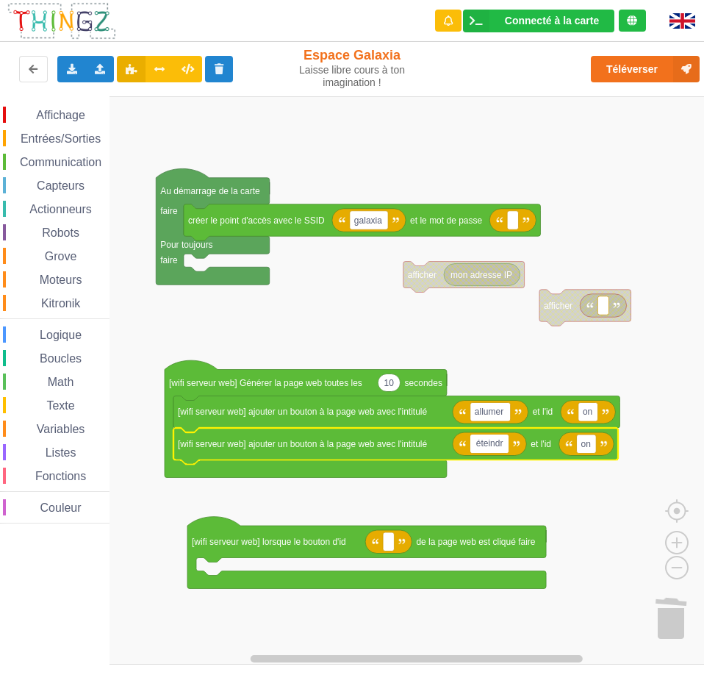
type input "éteindre"
click at [594, 449] on text "on" at bounding box center [591, 443] width 10 height 10
type input "OFF"
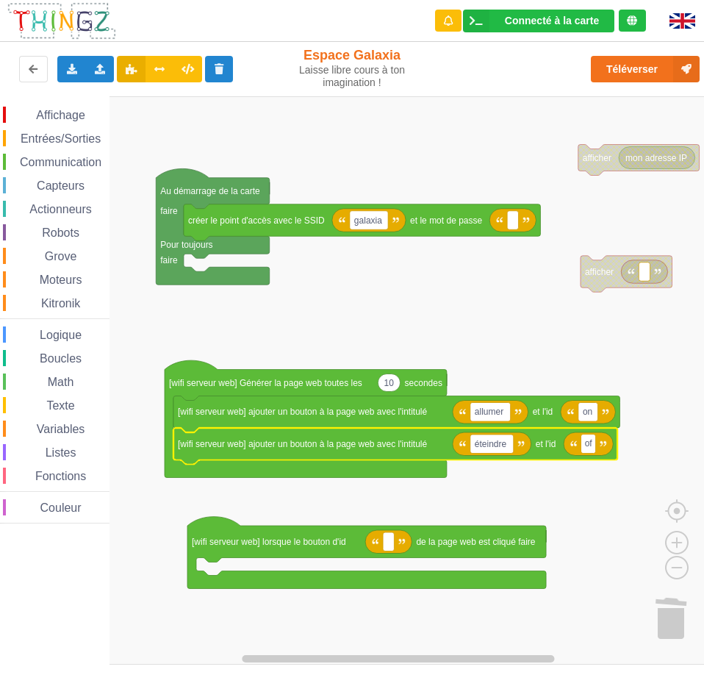
type input "off"
click at [65, 160] on span "Communication" at bounding box center [61, 162] width 86 height 13
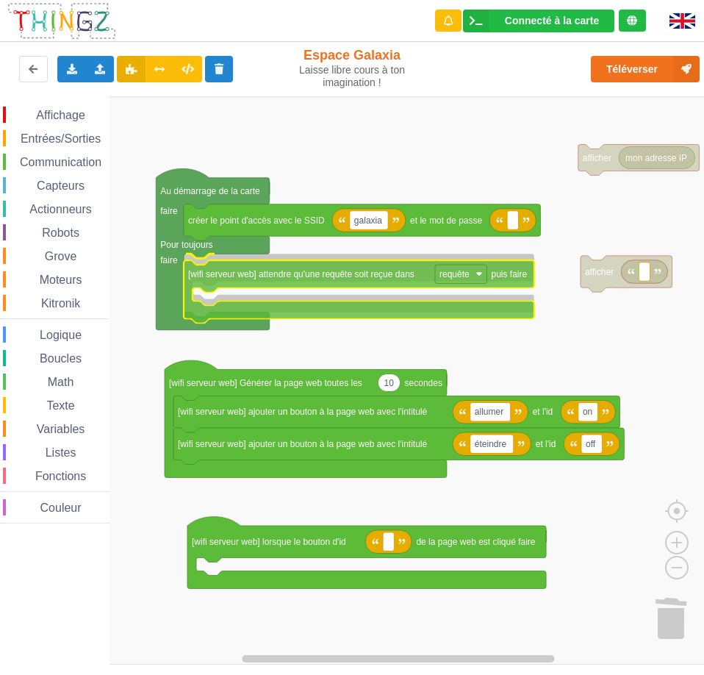
click at [288, 282] on div "Affichage Entrées/Sorties Communication Capteurs Actionneurs Robots Grove Moteu…" at bounding box center [357, 380] width 715 height 568
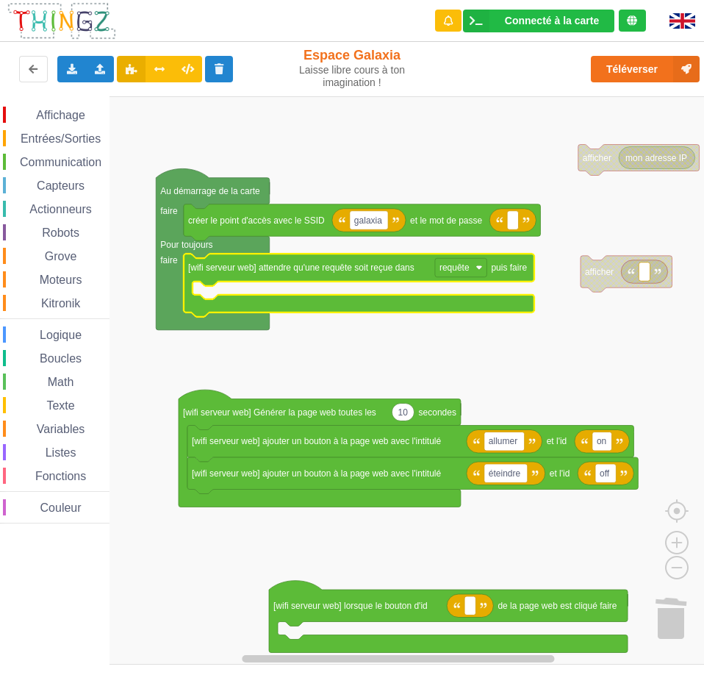
click at [73, 360] on span "Boucles" at bounding box center [61, 358] width 46 height 13
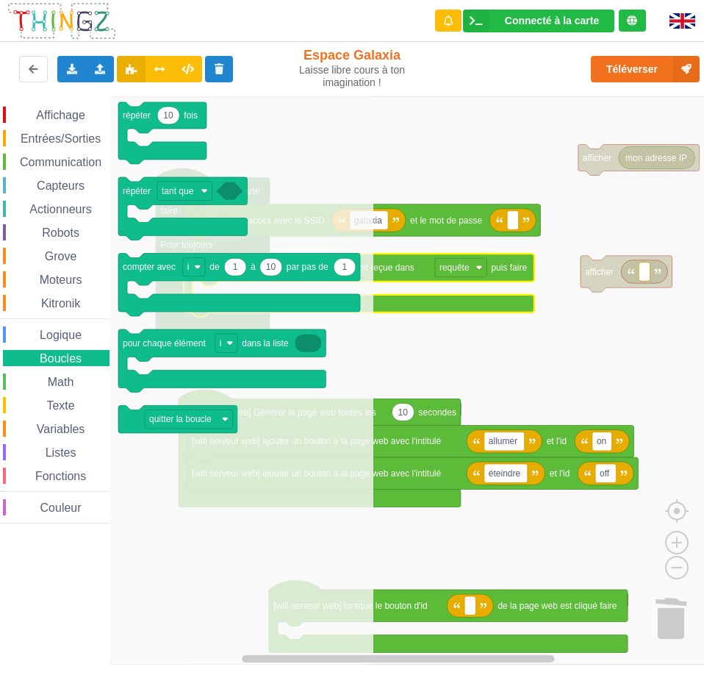
click at [65, 334] on span "Logique" at bounding box center [61, 335] width 46 height 13
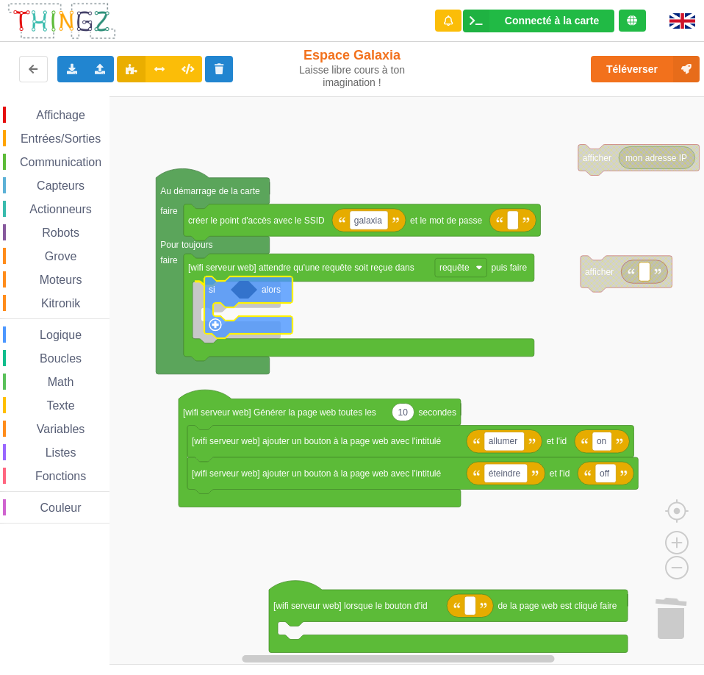
click at [222, 293] on div "Affichage Entrées/Sorties Communication Capteurs Actionneurs Robots Grove Moteu…" at bounding box center [357, 380] width 715 height 568
click at [64, 335] on span "Logique" at bounding box center [61, 335] width 46 height 13
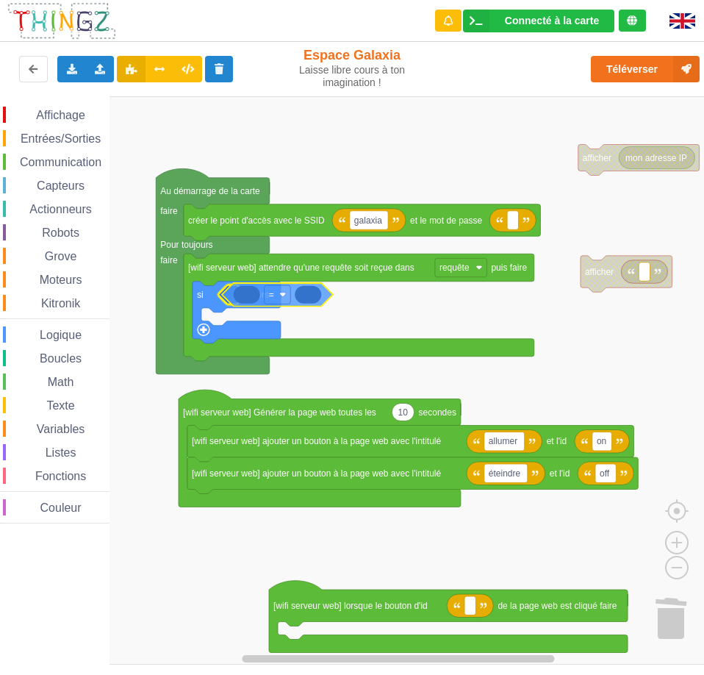
click at [265, 300] on div "Affichage Entrées/Sorties Communication Capteurs Actionneurs Robots Grove Moteu…" at bounding box center [357, 380] width 715 height 568
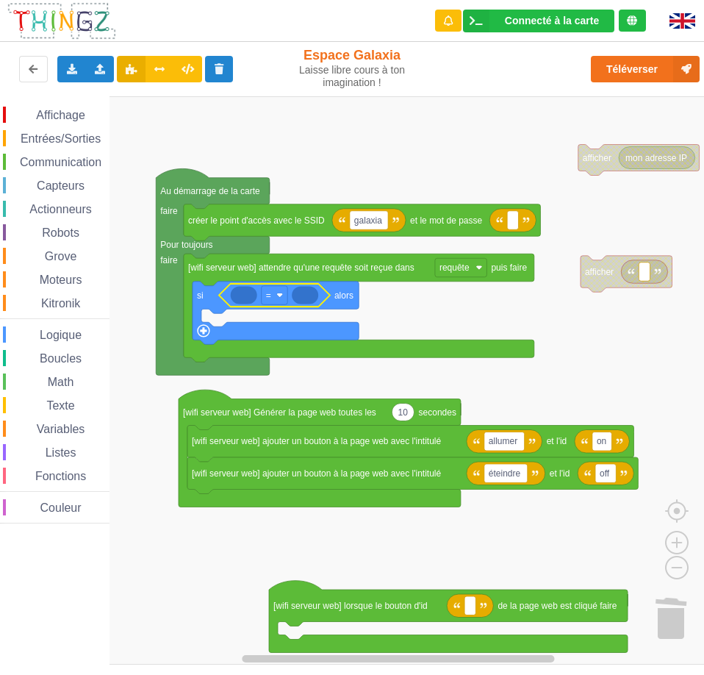
click at [68, 423] on span "Variables" at bounding box center [61, 429] width 53 height 13
click at [265, 302] on div "Affichage Entrées/Sorties Communication Capteurs Actionneurs Robots Grove Moteu…" at bounding box center [357, 380] width 715 height 568
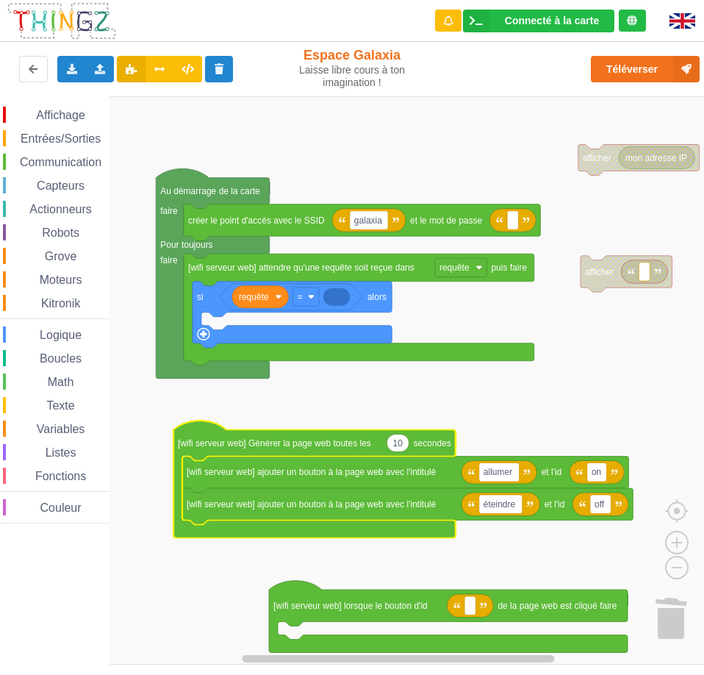
click at [66, 405] on span "Texte" at bounding box center [60, 405] width 32 height 13
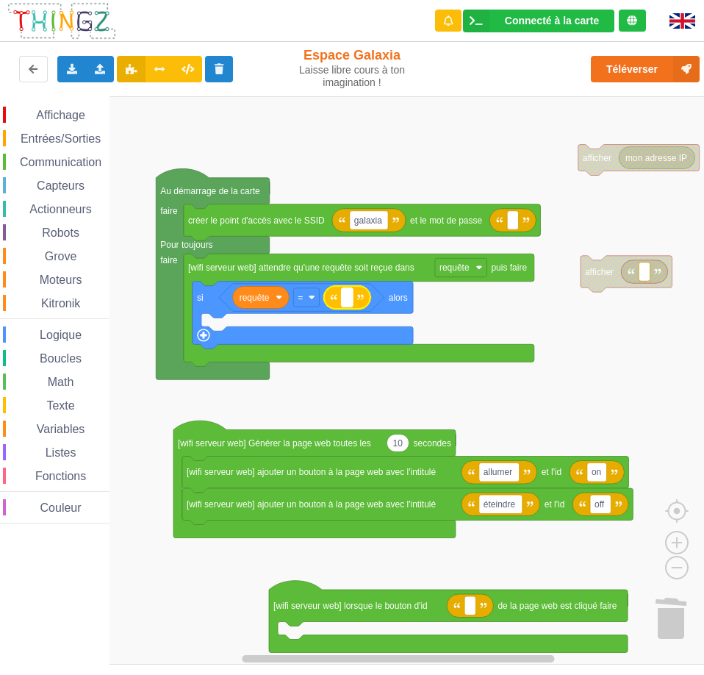
click at [349, 296] on rect "Espace de travail de Blocky" at bounding box center [347, 297] width 11 height 19
type input "on"
click at [459, 321] on rect "Espace de travail de Blocky" at bounding box center [357, 380] width 715 height 568
click at [65, 118] on span "Affichage" at bounding box center [60, 115] width 53 height 13
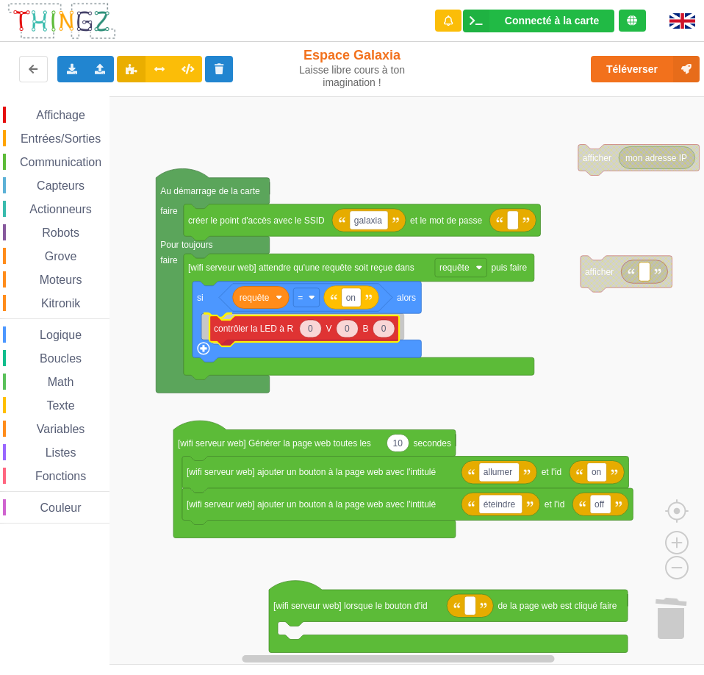
click at [235, 327] on div "Affichage Entrées/Sorties Communication Capteurs Actionneurs Robots Grove Moteu…" at bounding box center [357, 380] width 715 height 568
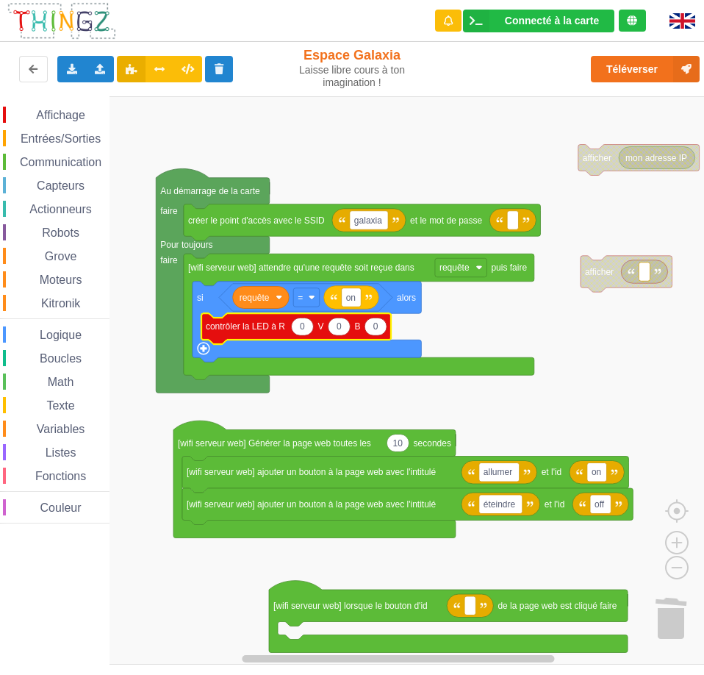
click at [340, 329] on text "0" at bounding box center [339, 326] width 5 height 10
type input "255"
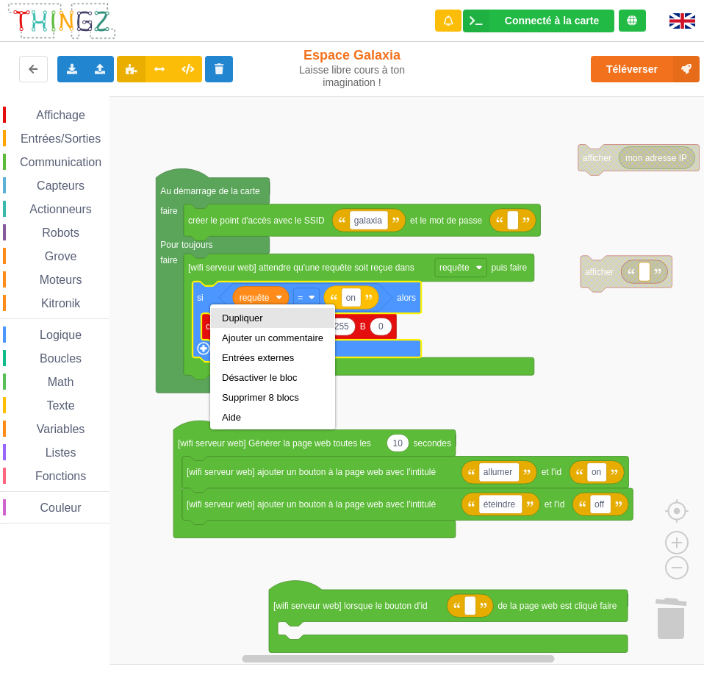
click at [234, 314] on div "Dupliquer" at bounding box center [272, 318] width 101 height 11
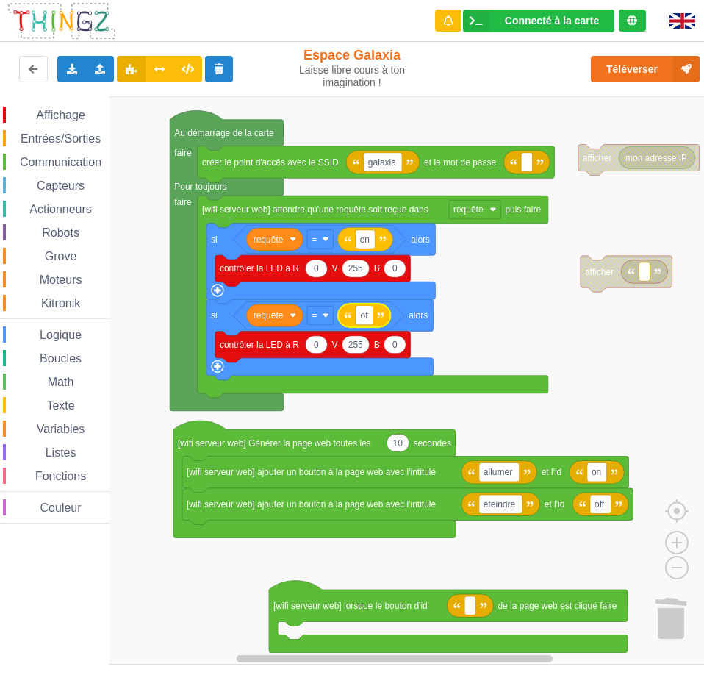
type input "off"
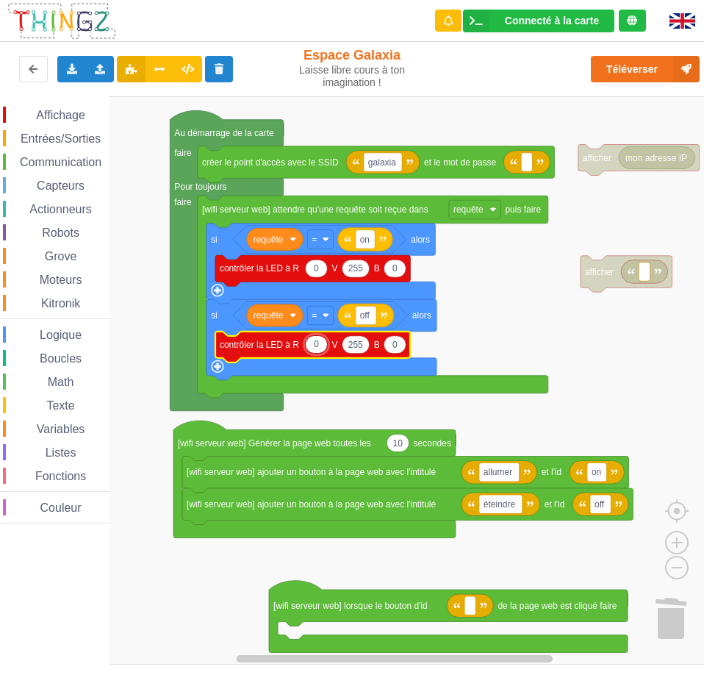
click at [352, 352] on icon "Espace de travail de Blocky" at bounding box center [355, 344] width 27 height 18
click at [319, 351] on icon "Espace de travail de Blocky" at bounding box center [316, 344] width 22 height 18
type input "255"
click at [361, 348] on text "255" at bounding box center [361, 344] width 15 height 10
type input "0"
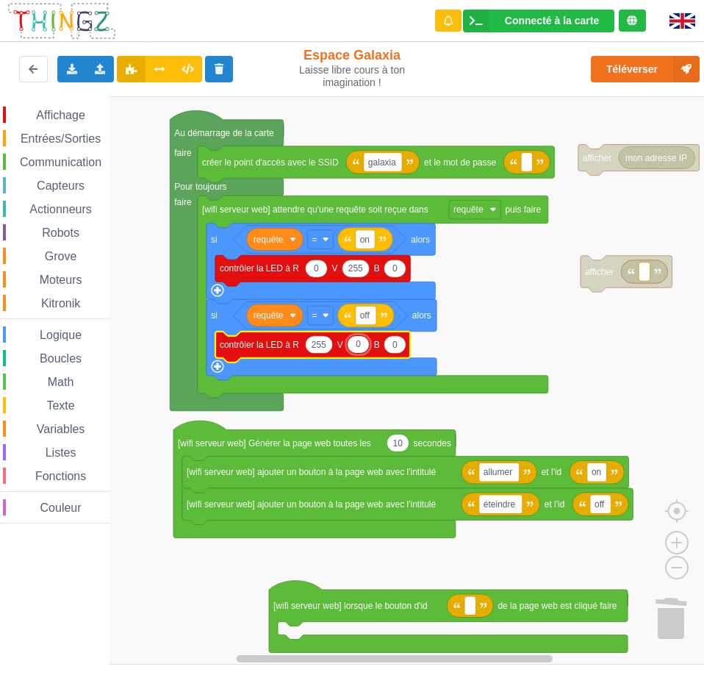
click at [489, 337] on rect "Espace de travail de Blocky" at bounding box center [357, 380] width 715 height 568
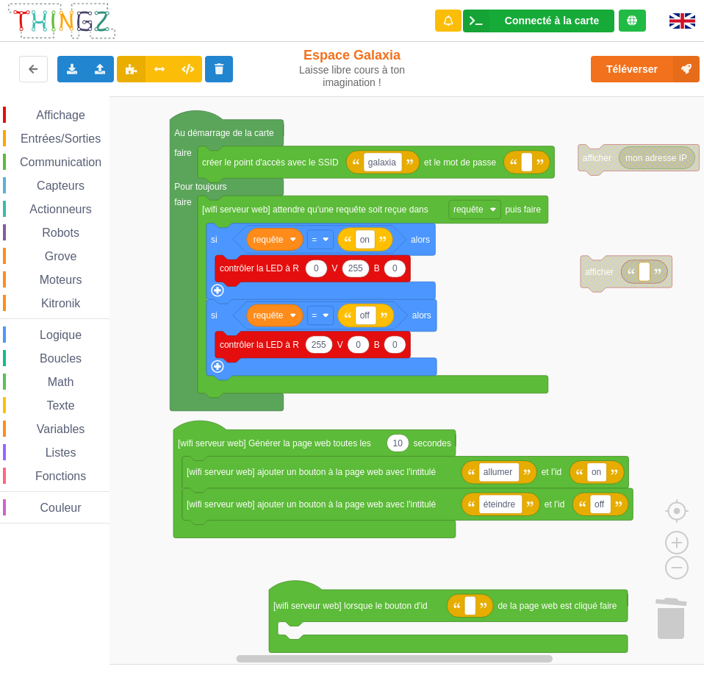
click at [557, 27] on div "Connecté à la carte Réglages Ouvrir le moniteur automatiquement Connexion autom…" at bounding box center [538, 21] width 151 height 23
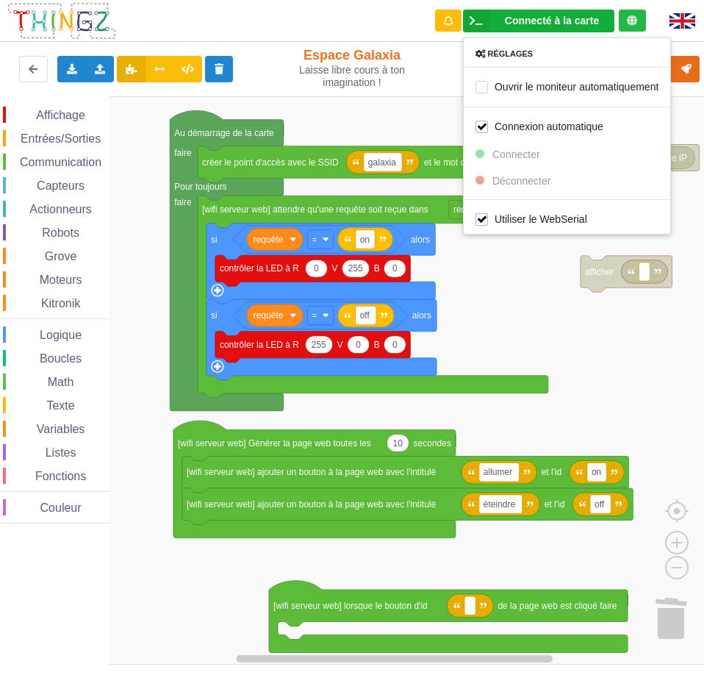
click at [513, 277] on rect "Espace de travail de Blocky" at bounding box center [357, 380] width 715 height 568
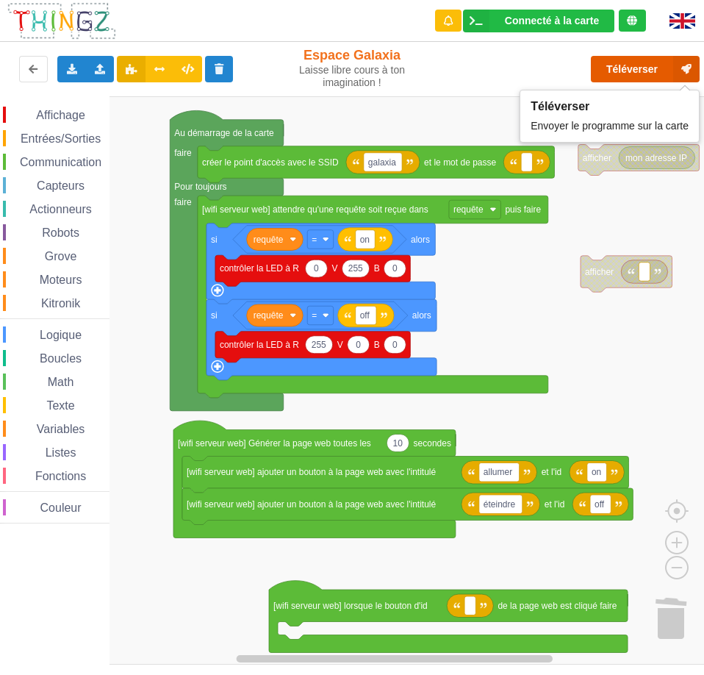
click at [637, 60] on button "Téléverser" at bounding box center [645, 69] width 109 height 26
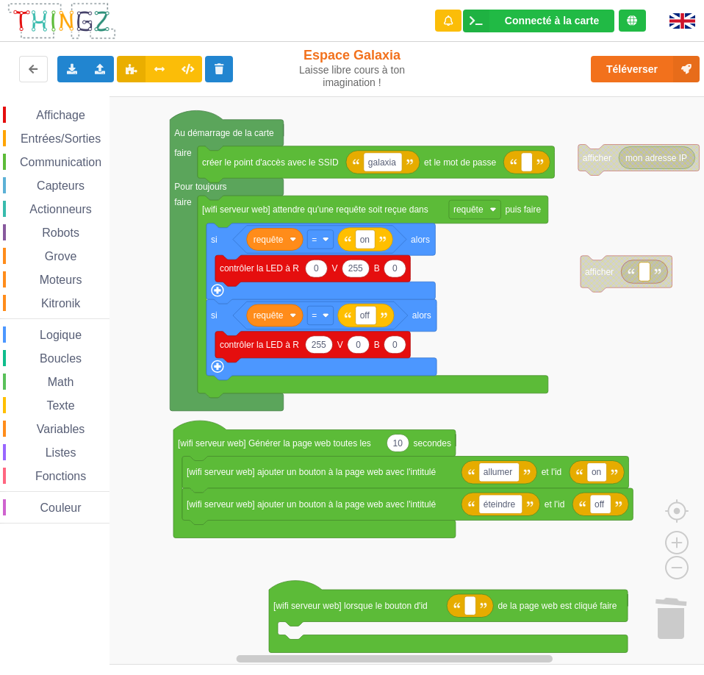
click at [474, 264] on rect "Espace de travail de Blocky" at bounding box center [357, 380] width 715 height 568
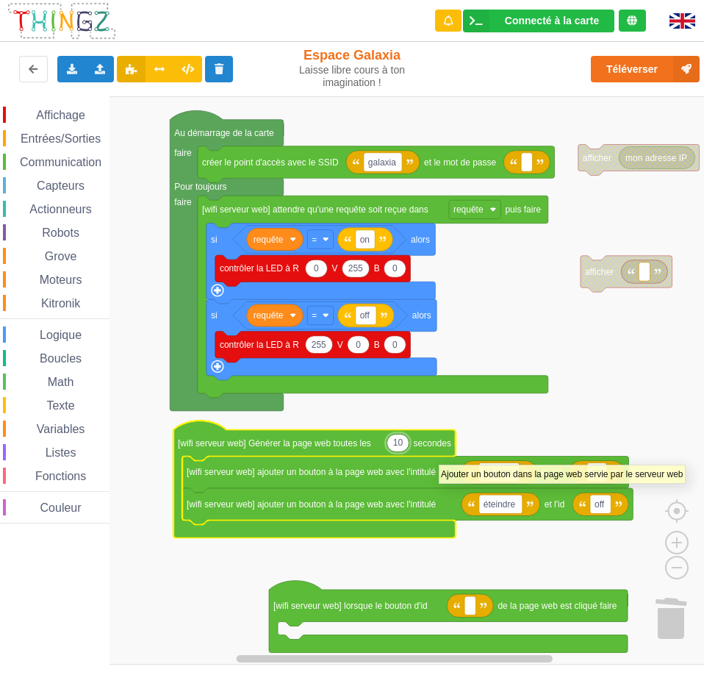
type input "1"
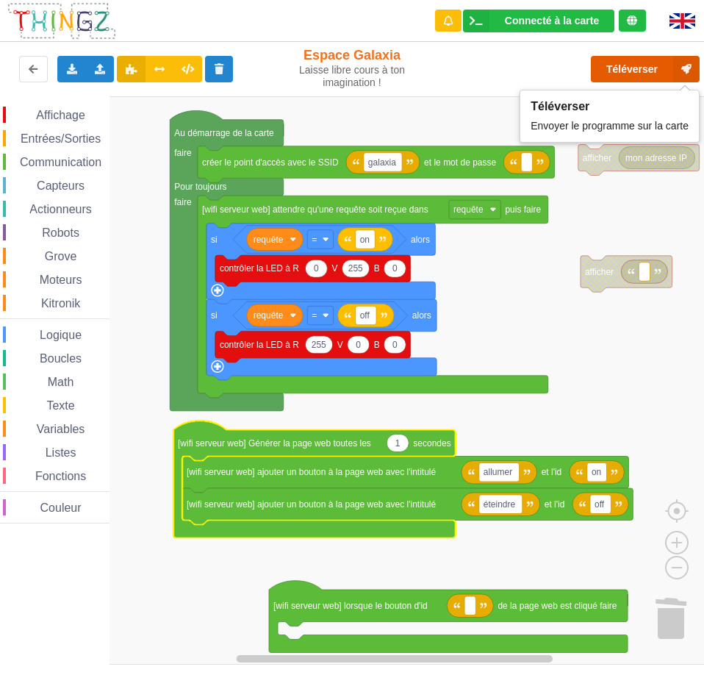
click at [652, 71] on button "Téléverser" at bounding box center [645, 69] width 109 height 26
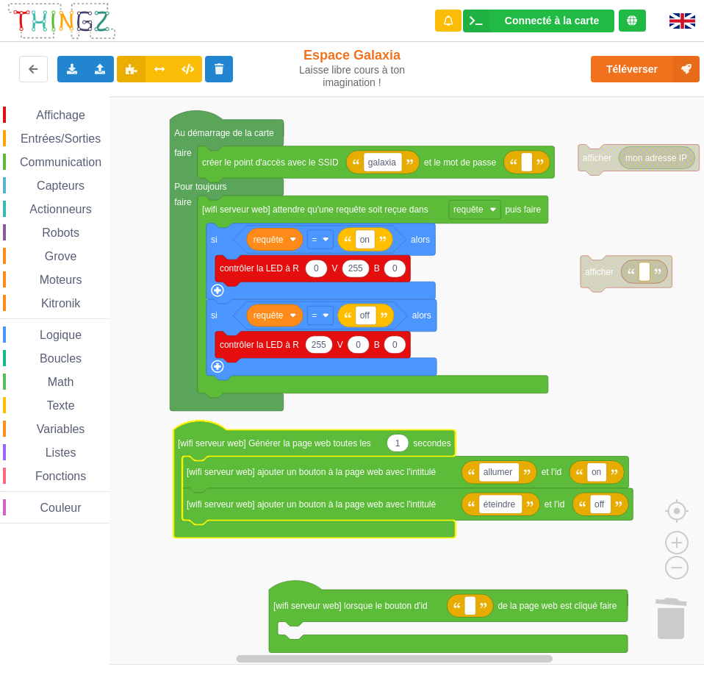
click at [398, 439] on text "1" at bounding box center [398, 443] width 5 height 10
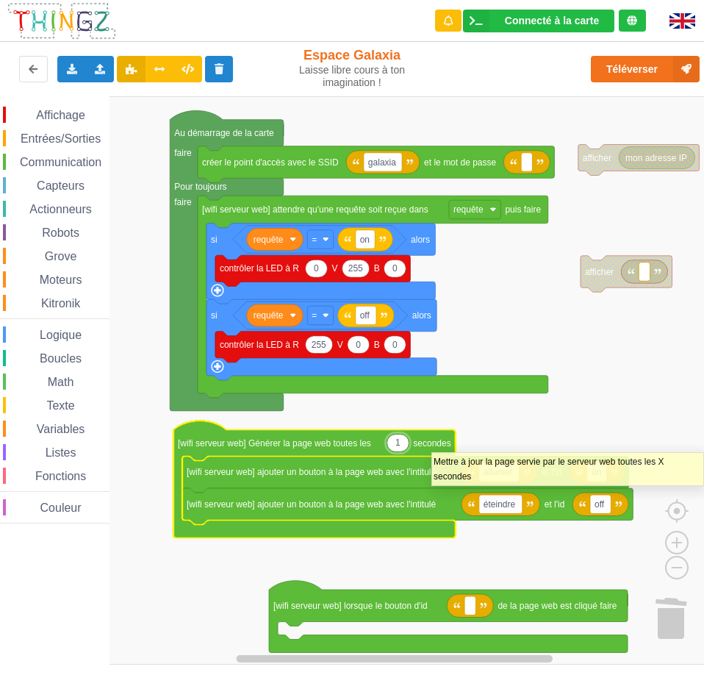
type input "10"
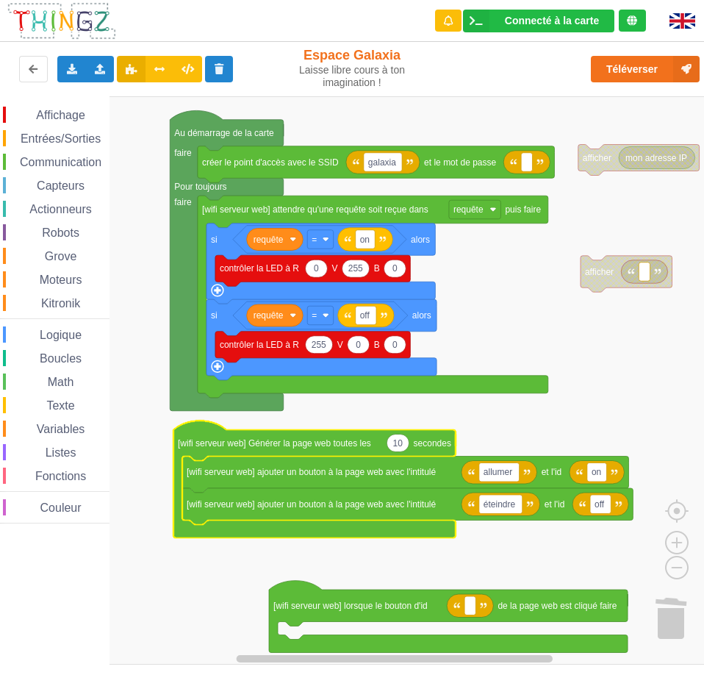
click at [394, 443] on text "10" at bounding box center [398, 443] width 10 height 10
click at [77, 121] on span "Affichage" at bounding box center [60, 115] width 53 height 13
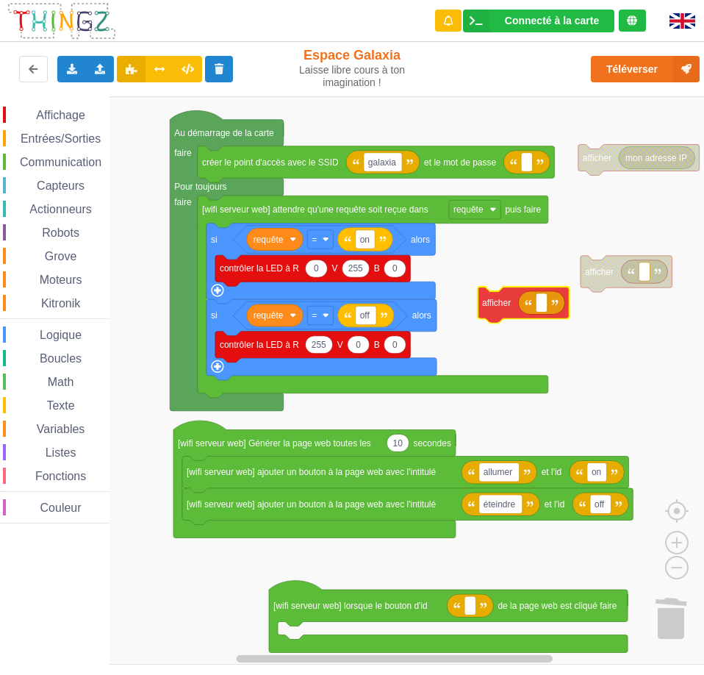
click at [500, 306] on div "Affichage Entrées/Sorties Communication Capteurs Actionneurs Robots Grove Moteu…" at bounding box center [357, 380] width 715 height 568
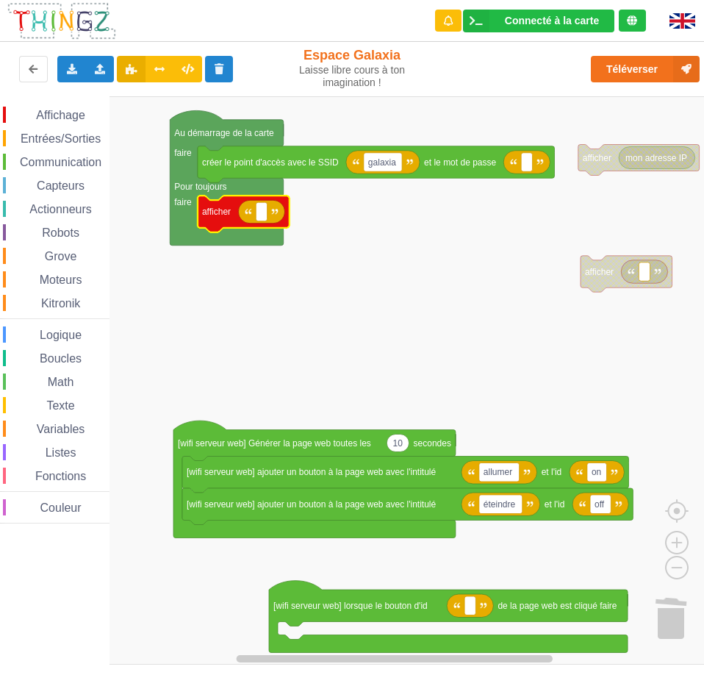
click at [70, 168] on span "Communication" at bounding box center [61, 162] width 86 height 13
click at [308, 215] on div "Affichage Entrées/Sorties Communication Capteurs Actionneurs Robots Grove Moteu…" at bounding box center [357, 380] width 715 height 568
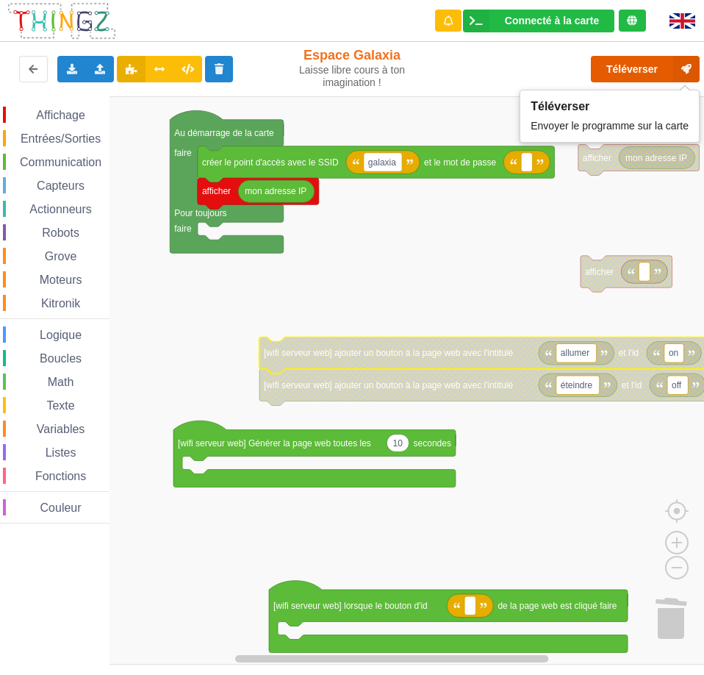
click at [645, 72] on button "Téléverser" at bounding box center [645, 69] width 109 height 26
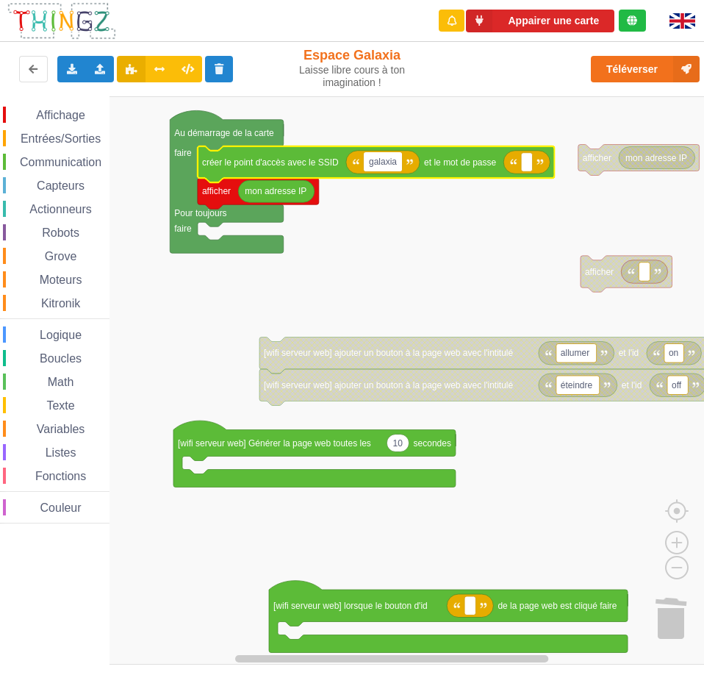
click at [76, 159] on span "Communication" at bounding box center [61, 162] width 86 height 13
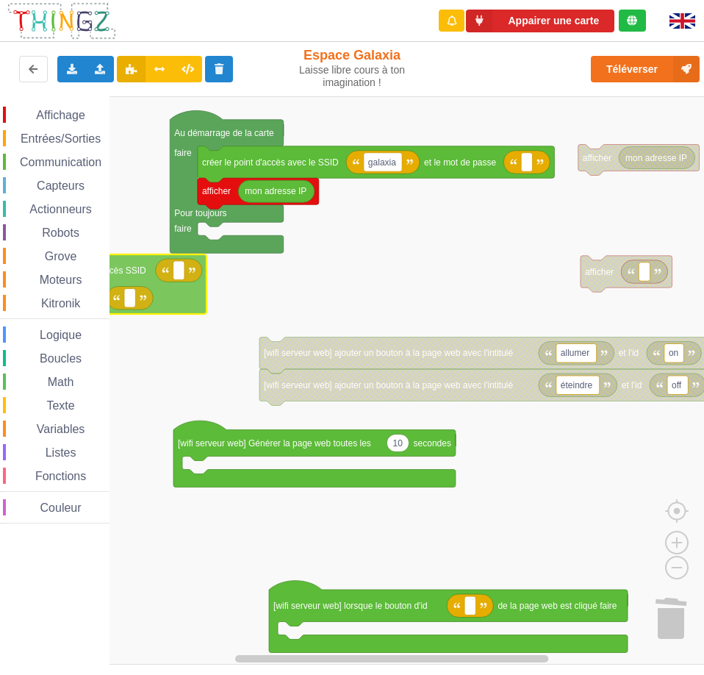
click at [93, 277] on div "Affichage Entrées/Sorties Communication Capteurs Actionneurs Robots Grove Moteu…" at bounding box center [357, 380] width 715 height 568
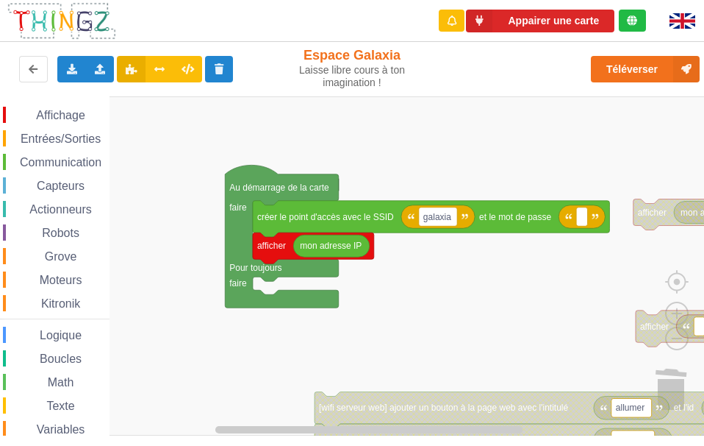
click at [446, 298] on div "Affichage Entrées/Sorties Communication Capteurs Actionneurs Robots Grove Moteu…" at bounding box center [357, 265] width 715 height 339
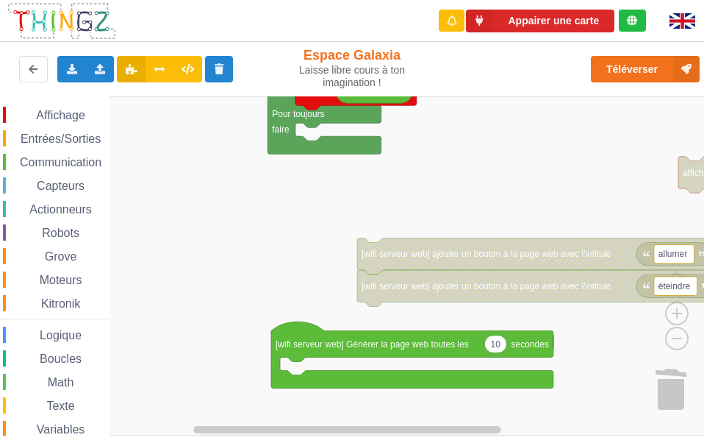
click at [446, 156] on div "Affichage Entrées/Sorties Communication Capteurs Actionneurs Robots Grove Moteu…" at bounding box center [357, 265] width 715 height 339
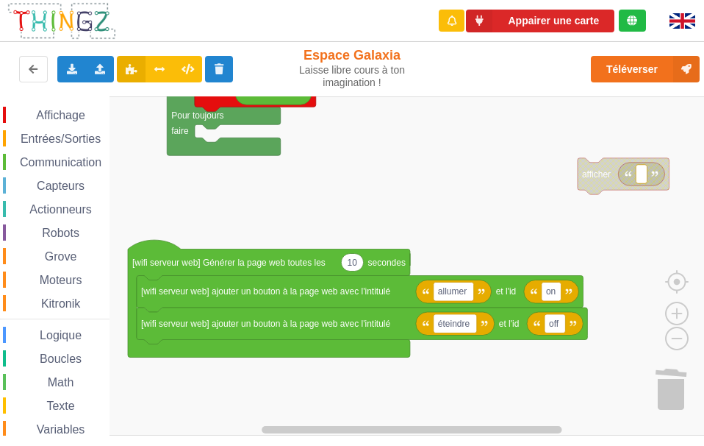
click at [361, 368] on rect "Espace de travail de Blocky" at bounding box center [357, 265] width 715 height 339
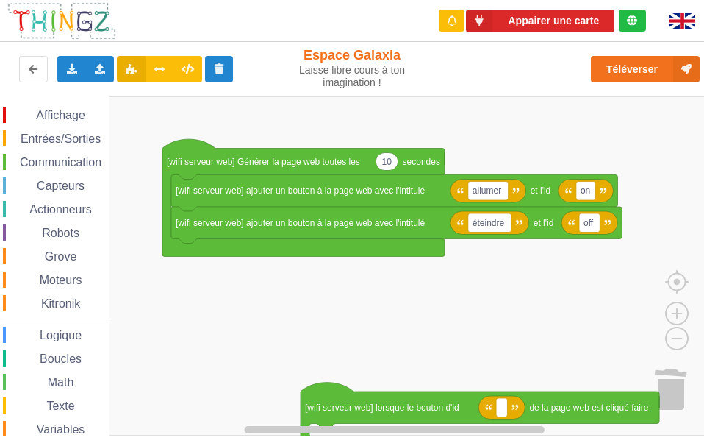
click at [362, 269] on rect "Espace de travail de Blocky" at bounding box center [357, 265] width 715 height 339
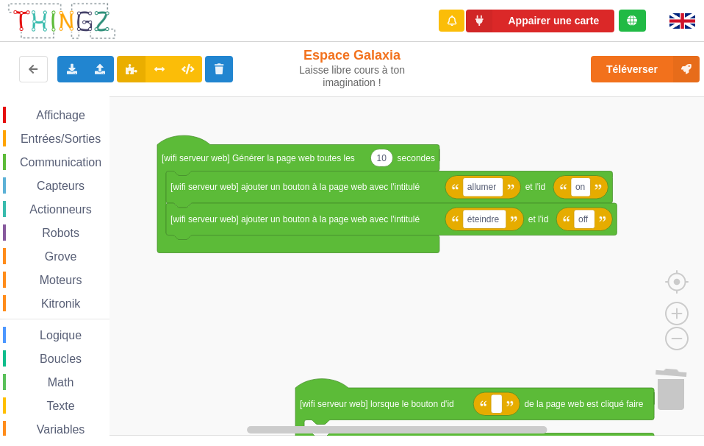
click at [69, 156] on span "Communication" at bounding box center [61, 162] width 86 height 13
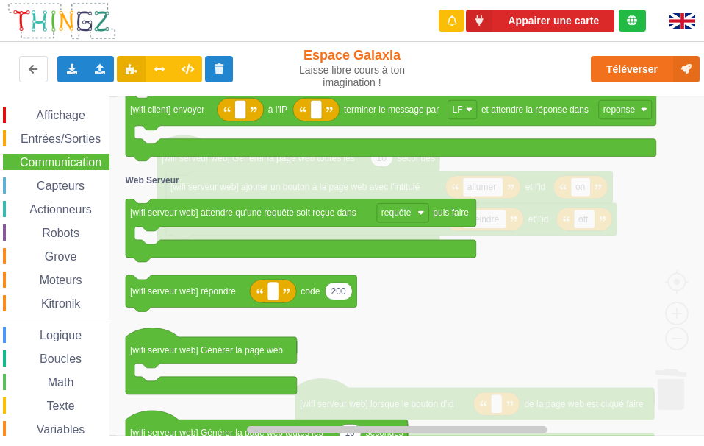
click at [374, 307] on icon "Espace de travail de Blocky" at bounding box center [450, 265] width 667 height 339
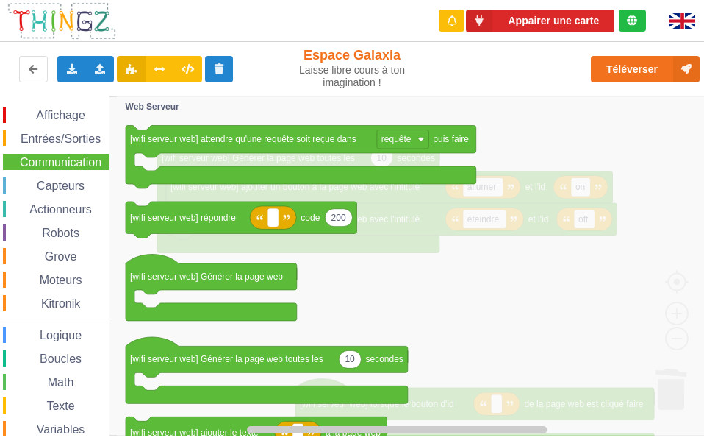
click at [464, 324] on icon "Espace de travail de Blocky" at bounding box center [450, 265] width 667 height 339
click at [91, 163] on span "Communication" at bounding box center [61, 162] width 86 height 13
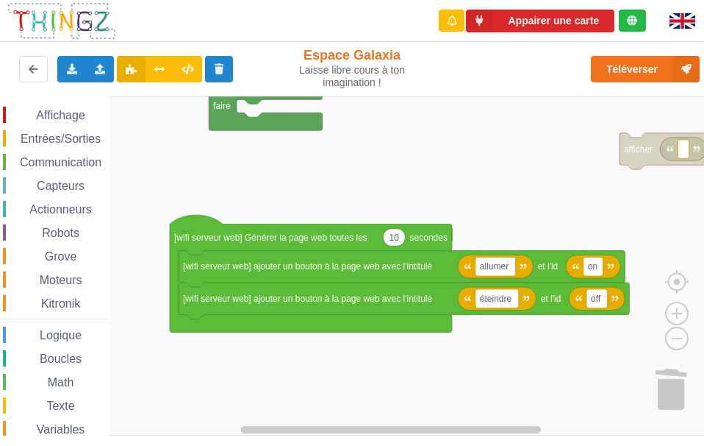
click at [288, 382] on rect "Espace de travail de Blocky" at bounding box center [357, 265] width 715 height 339
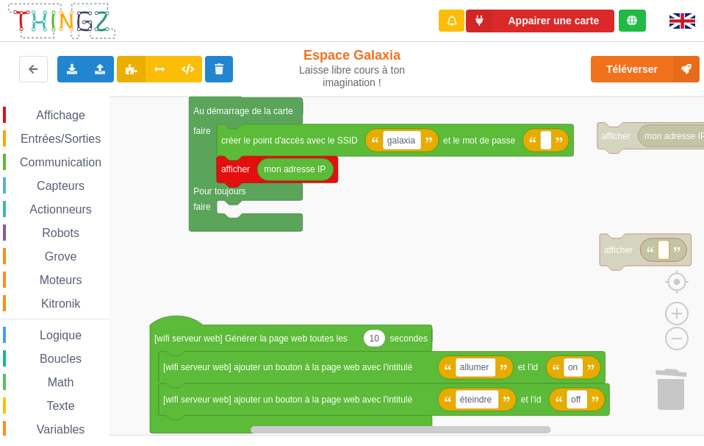
click at [317, 249] on div "Affichage Entrées/Sorties Communication Capteurs Actionneurs Robots Grove Moteu…" at bounding box center [357, 265] width 715 height 339
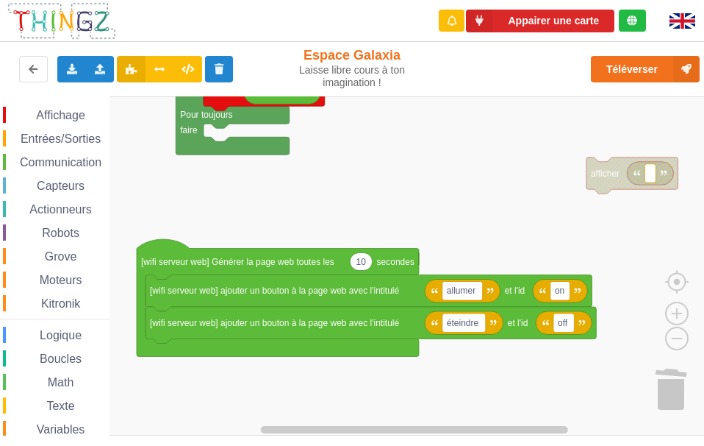
click at [364, 173] on div "Affichage Entrées/Sorties Communication Capteurs Actionneurs Robots Grove Moteu…" at bounding box center [357, 265] width 715 height 339
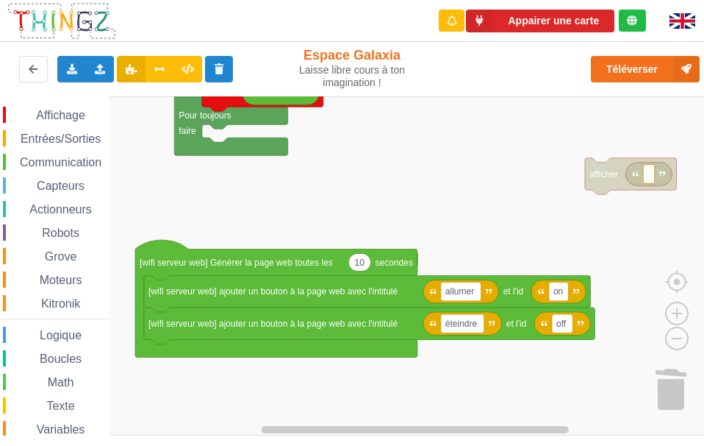
click at [365, 181] on div "Affichage Entrées/Sorties Communication Capteurs Actionneurs Robots Grove Moteu…" at bounding box center [357, 265] width 715 height 339
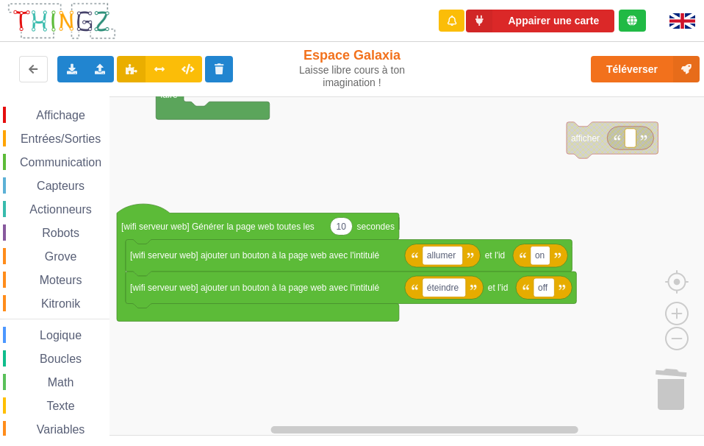
click at [355, 176] on div "Affichage Entrées/Sorties Communication Capteurs Actionneurs Robots Grove Moteu…" at bounding box center [357, 265] width 715 height 339
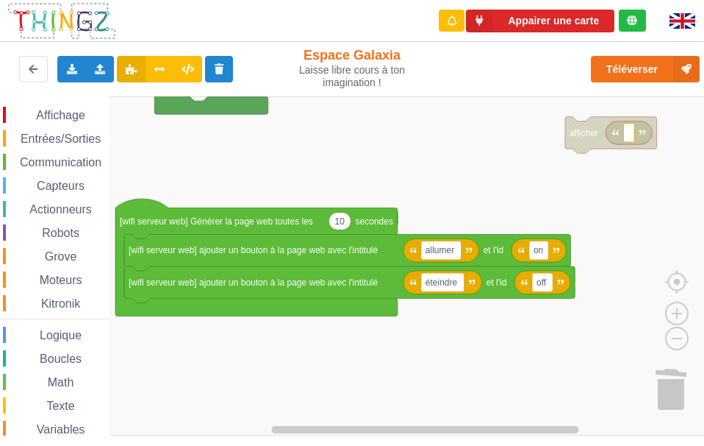
click at [90, 160] on span "Communication" at bounding box center [61, 162] width 86 height 13
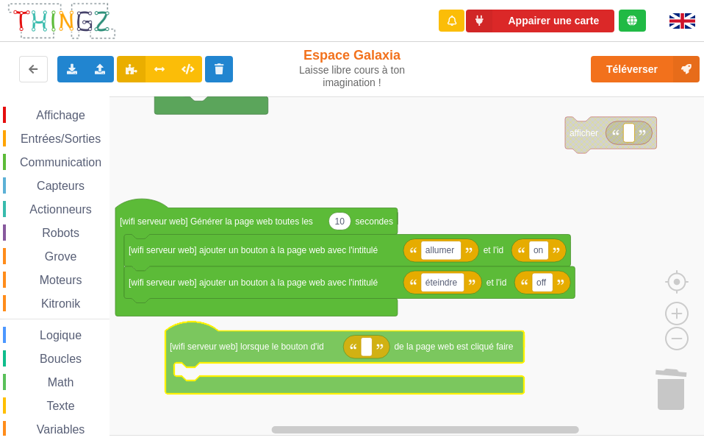
click at [325, 346] on div "Affichage Entrées/Sorties Communication Capteurs Actionneurs Robots Grove Moteu…" at bounding box center [357, 265] width 715 height 339
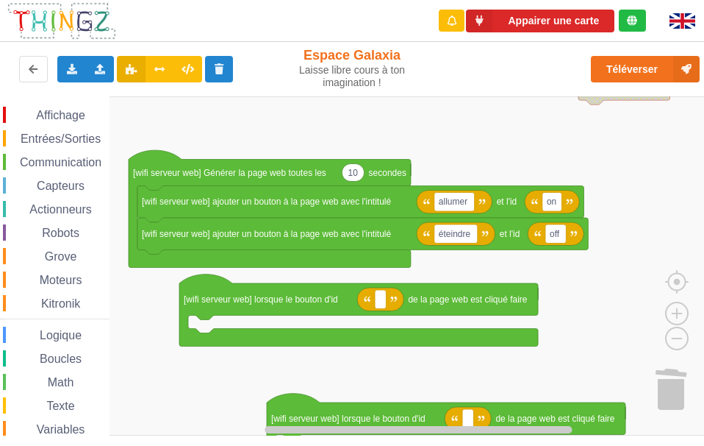
click at [432, 261] on rect "Espace de travail de Blocky" at bounding box center [357, 265] width 715 height 339
click at [92, 168] on span "Communication" at bounding box center [61, 162] width 86 height 13
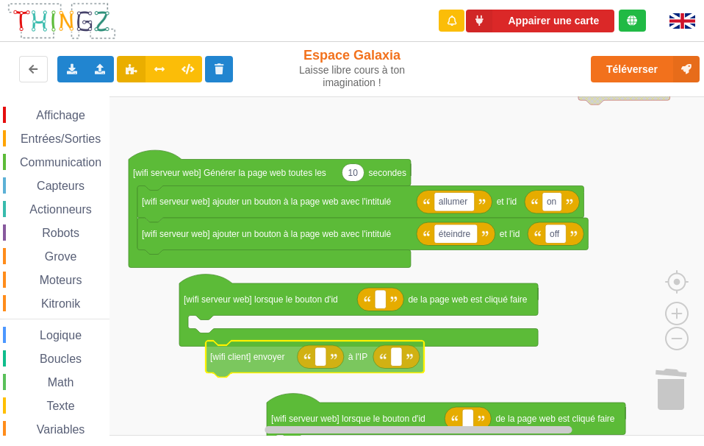
click at [274, 364] on div "Affichage Entrées/Sorties Communication Capteurs Actionneurs Robots Grove Moteu…" at bounding box center [357, 265] width 715 height 339
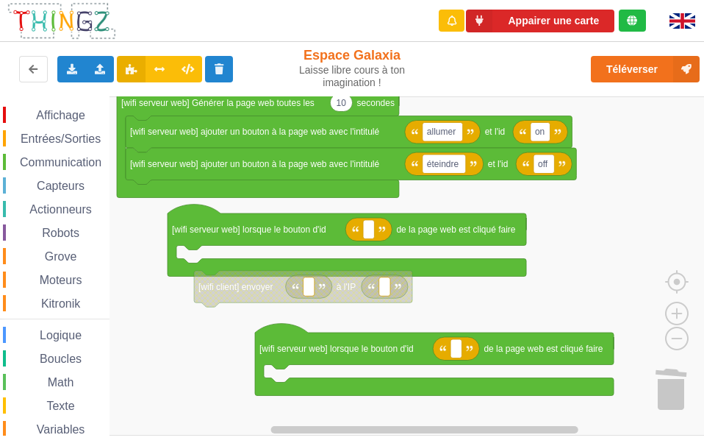
click at [151, 240] on rect "Espace de travail de Blocky" at bounding box center [357, 265] width 715 height 339
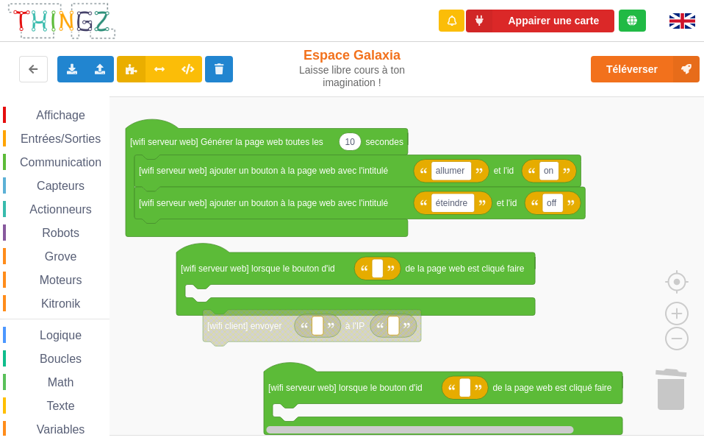
click at [151, 271] on rect "Espace de travail de Blocky" at bounding box center [357, 265] width 715 height 339
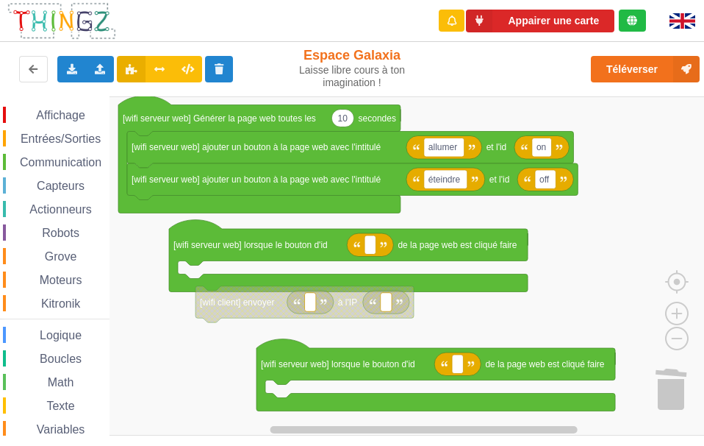
click at [149, 242] on rect "Espace de travail de Blocky" at bounding box center [357, 265] width 715 height 339
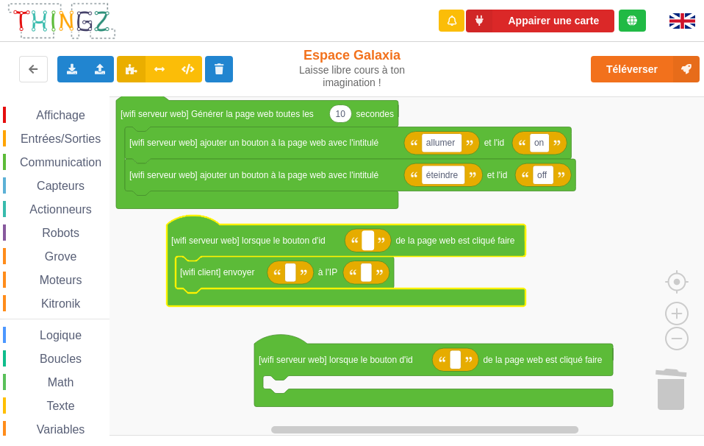
click at [367, 238] on text "Espace de travail de Blocky" at bounding box center [368, 240] width 2 height 10
type input "on"
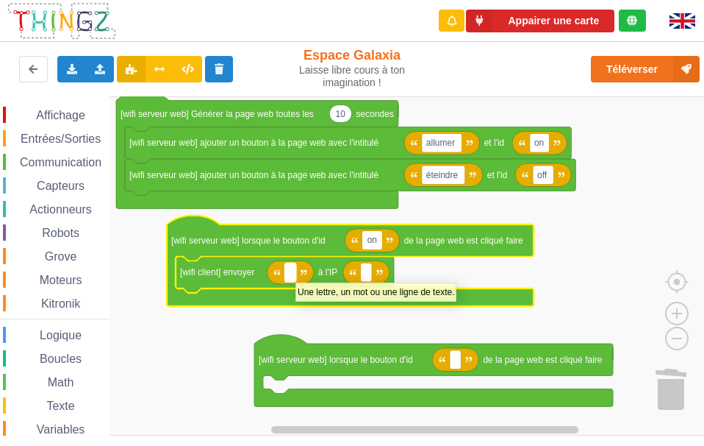
click at [296, 275] on rect "Espace de travail de Blocky" at bounding box center [290, 272] width 11 height 19
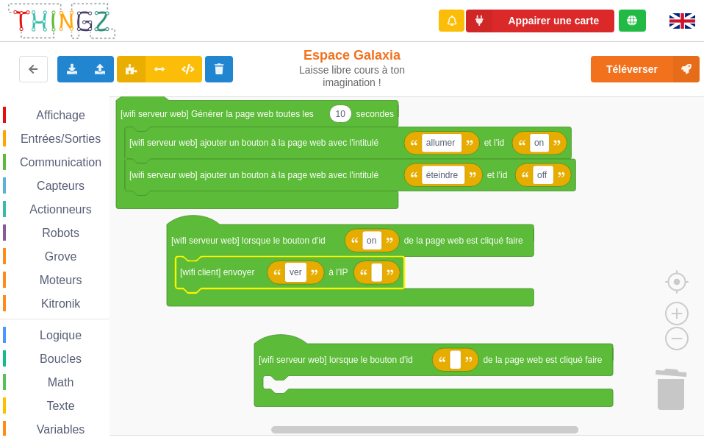
type input "vert"
click at [380, 275] on text "Espace de travail de Blocky" at bounding box center [380, 272] width 2 height 10
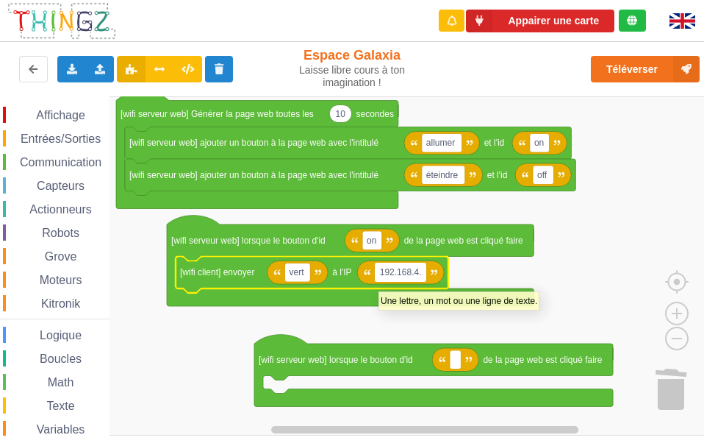
type input "192.168.4.3"
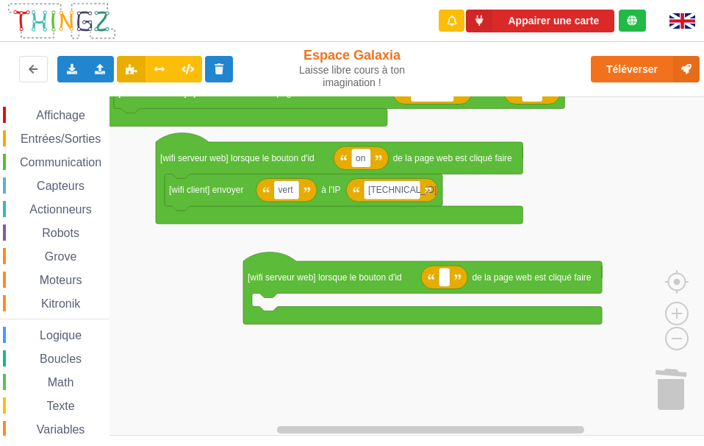
click at [288, 232] on rect "Espace de travail de Blocky" at bounding box center [357, 265] width 715 height 339
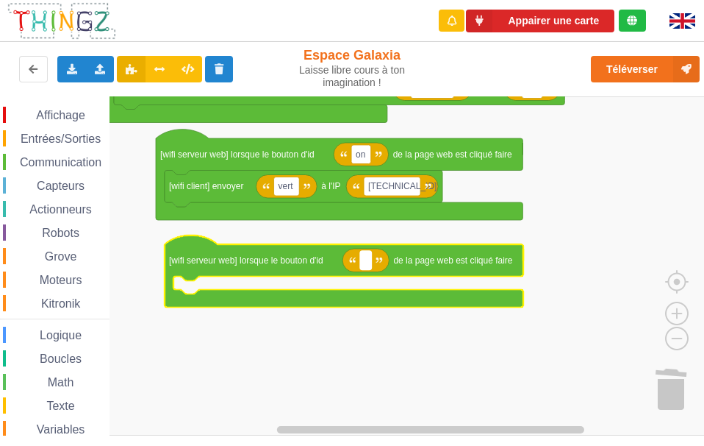
click at [367, 262] on text "Espace de travail de Blocky" at bounding box center [366, 259] width 2 height 10
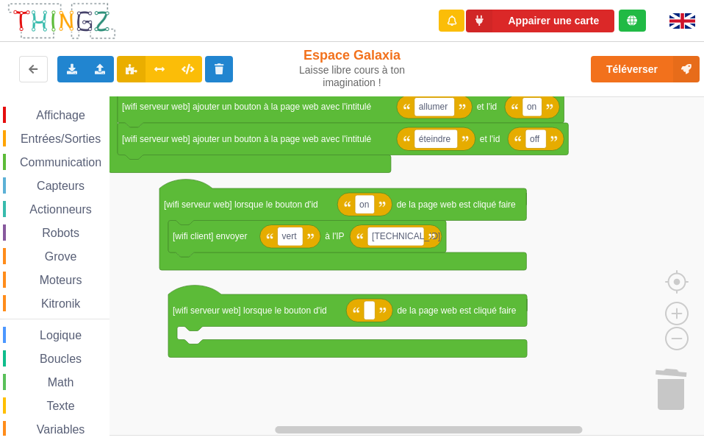
click at [557, 235] on rect "Espace de travail de Blocky" at bounding box center [357, 265] width 715 height 339
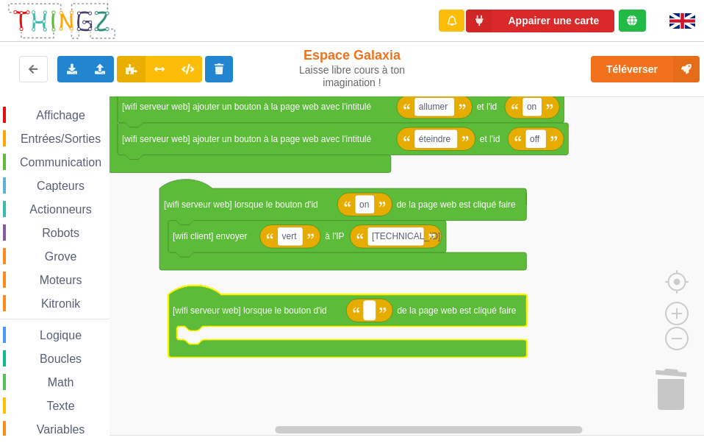
click at [371, 307] on rect "Espace de travail de Blocky" at bounding box center [369, 310] width 11 height 19
type input "off"
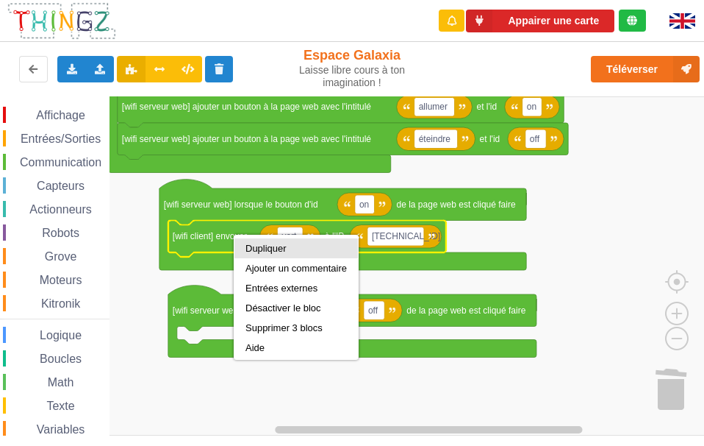
click at [261, 249] on div "Dupliquer" at bounding box center [296, 248] width 101 height 11
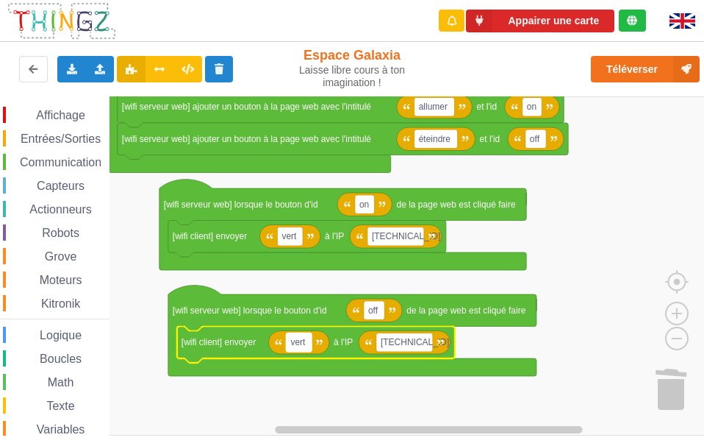
click at [296, 346] on text "vert" at bounding box center [297, 342] width 15 height 10
type input "rouge"
click at [543, 248] on rect "Espace de travail de Blocky" at bounding box center [357, 265] width 715 height 339
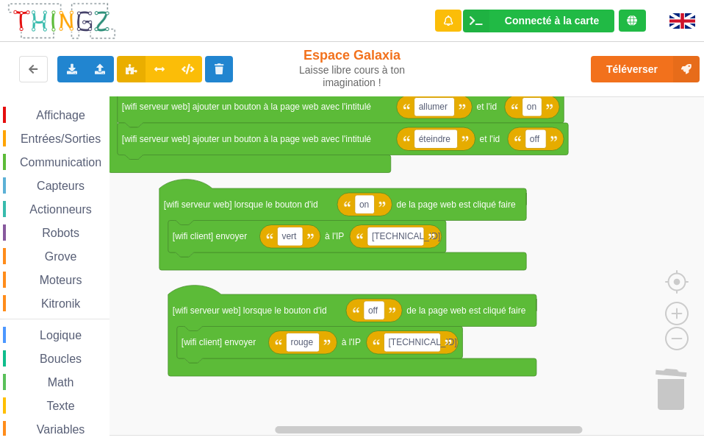
click at [656, 152] on rect "Espace de travail de Blocky" at bounding box center [357, 265] width 715 height 339
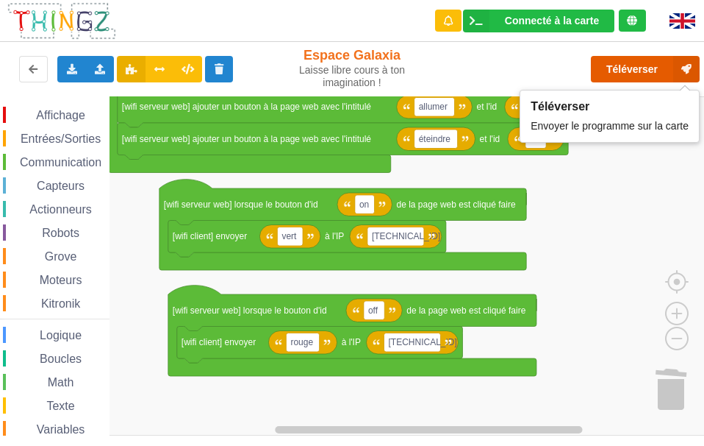
click at [621, 64] on button "Téléverser" at bounding box center [645, 69] width 109 height 26
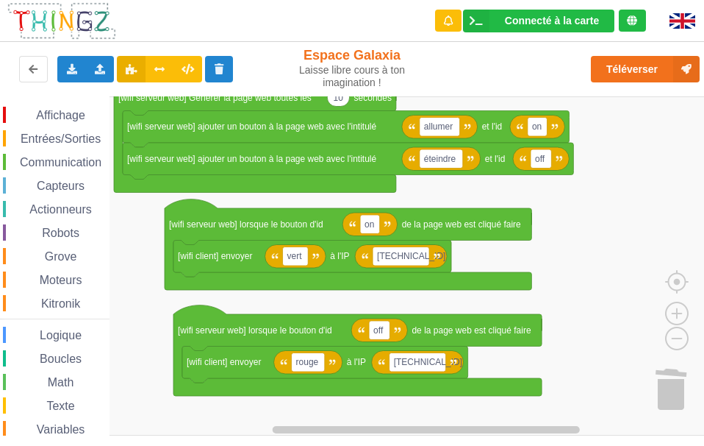
click at [579, 198] on rect "Espace de travail de Blocky" at bounding box center [357, 265] width 715 height 339
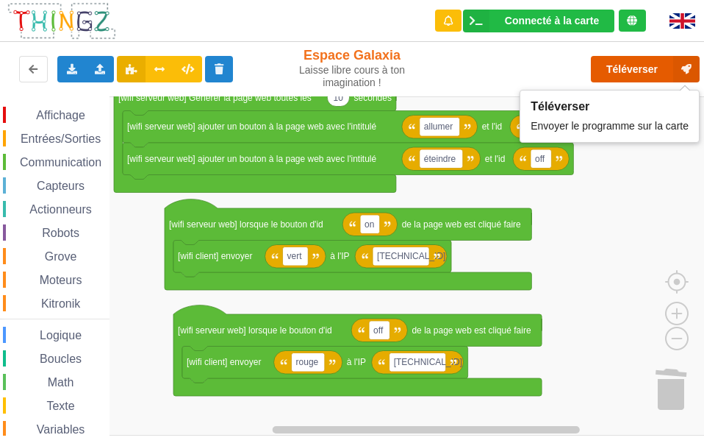
click at [637, 67] on button "Téléverser" at bounding box center [645, 69] width 109 height 26
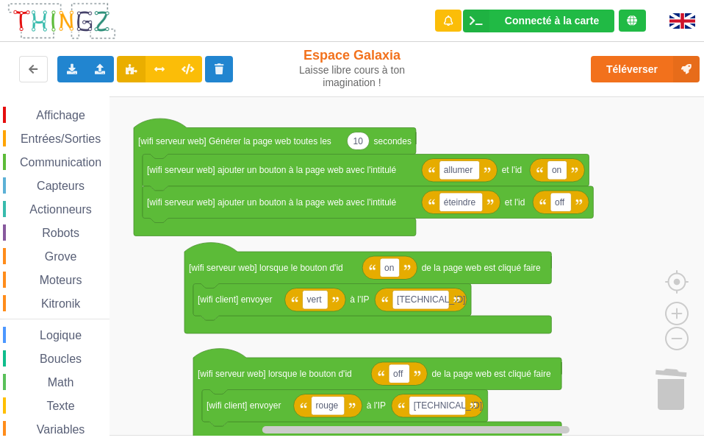
click at [591, 302] on rect "Espace de travail de Blocky" at bounding box center [357, 265] width 715 height 339
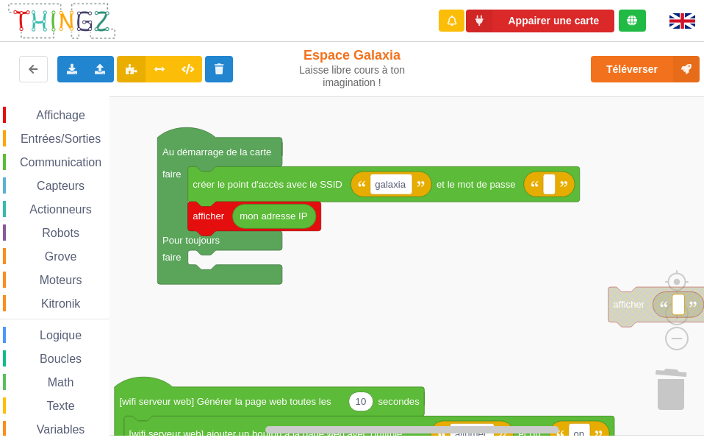
click at [636, 421] on div "Affichage Entrées/Sorties Communication Capteurs Actionneurs Robots Grove Moteu…" at bounding box center [357, 265] width 715 height 339
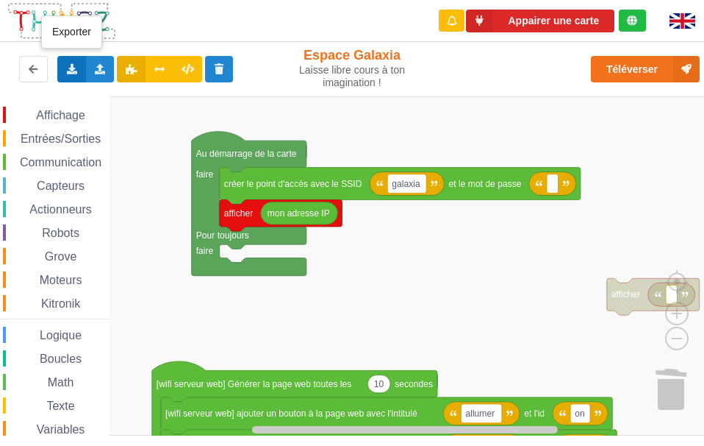
click at [82, 68] on div "Exporter l'assemblage de blocs Exporter l'assemblage de blocs au format Python" at bounding box center [71, 69] width 29 height 26
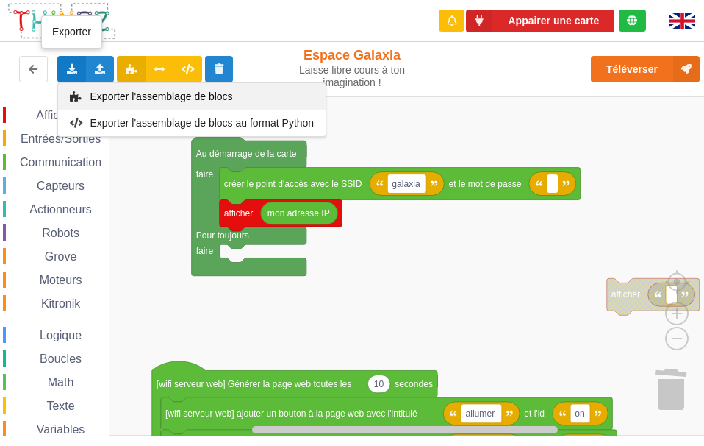
click at [122, 88] on div "Exporter l'assemblage de blocs" at bounding box center [192, 96] width 268 height 26
